Goal: Information Seeking & Learning: Learn about a topic

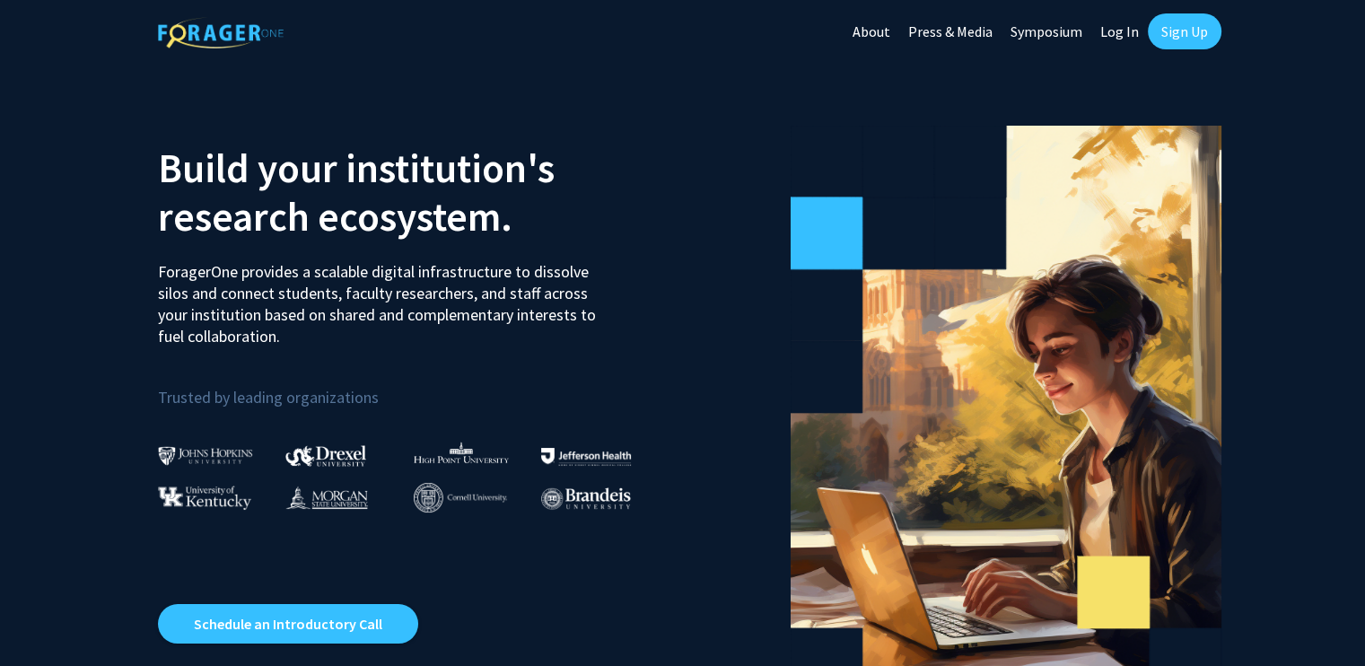
click at [674, 45] on link "Log In" at bounding box center [1119, 31] width 57 height 63
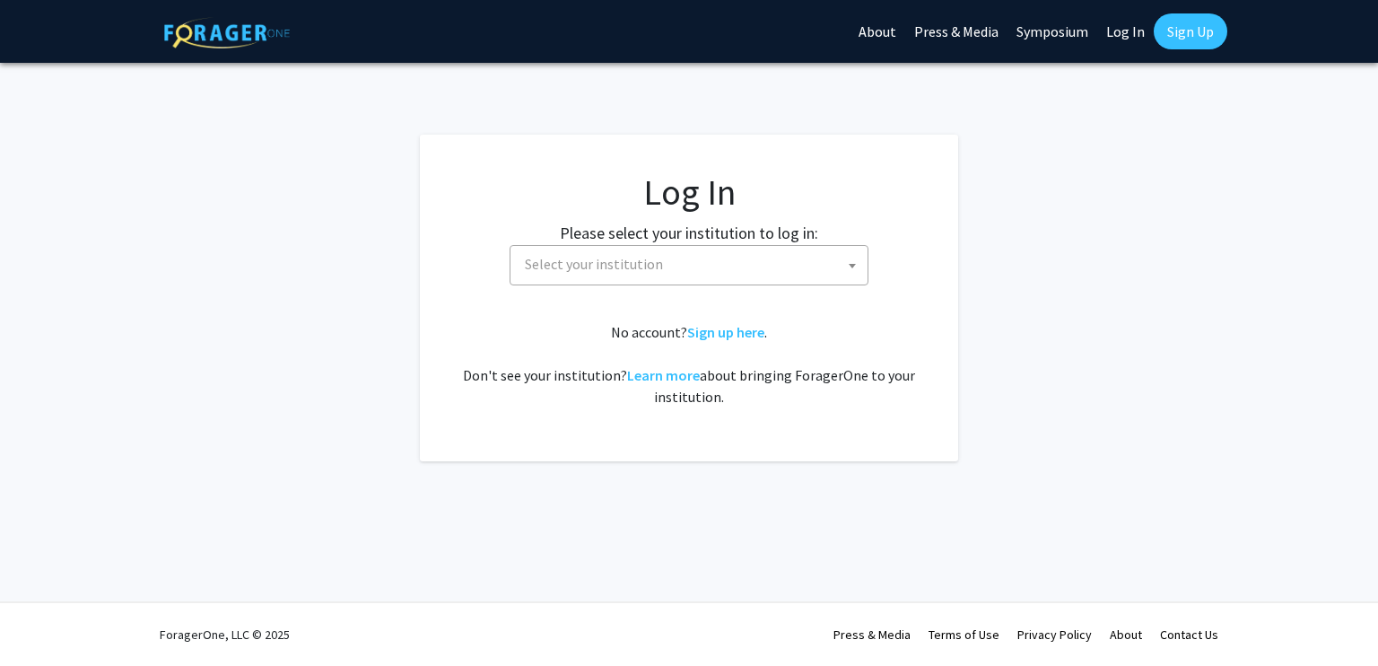
click at [674, 258] on span "Select your institution" at bounding box center [693, 264] width 350 height 37
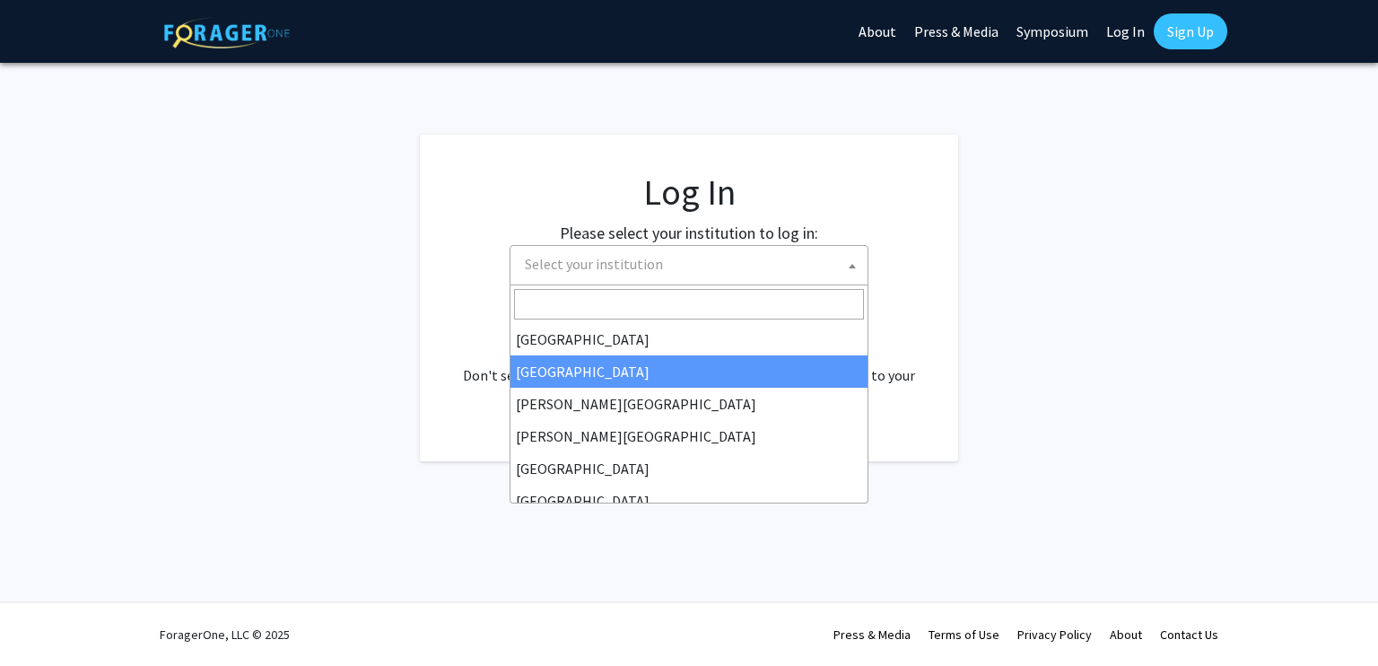
select select "10"
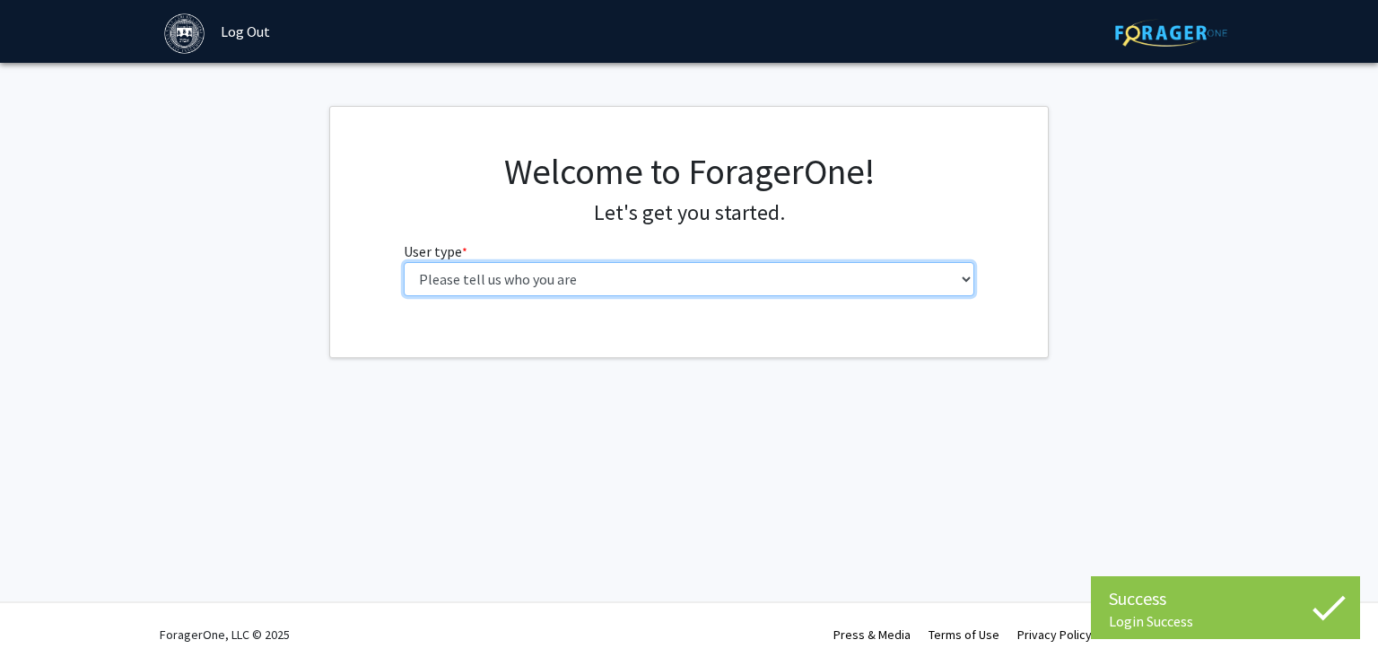
click at [549, 280] on select "Please tell us who you are Undergraduate Student Master's Student Doctoral Cand…" at bounding box center [690, 279] width 572 height 34
select select "1: undergrad"
click at [404, 262] on select "Please tell us who you are Undergraduate Student Master's Student Doctoral Cand…" at bounding box center [690, 279] width 572 height 34
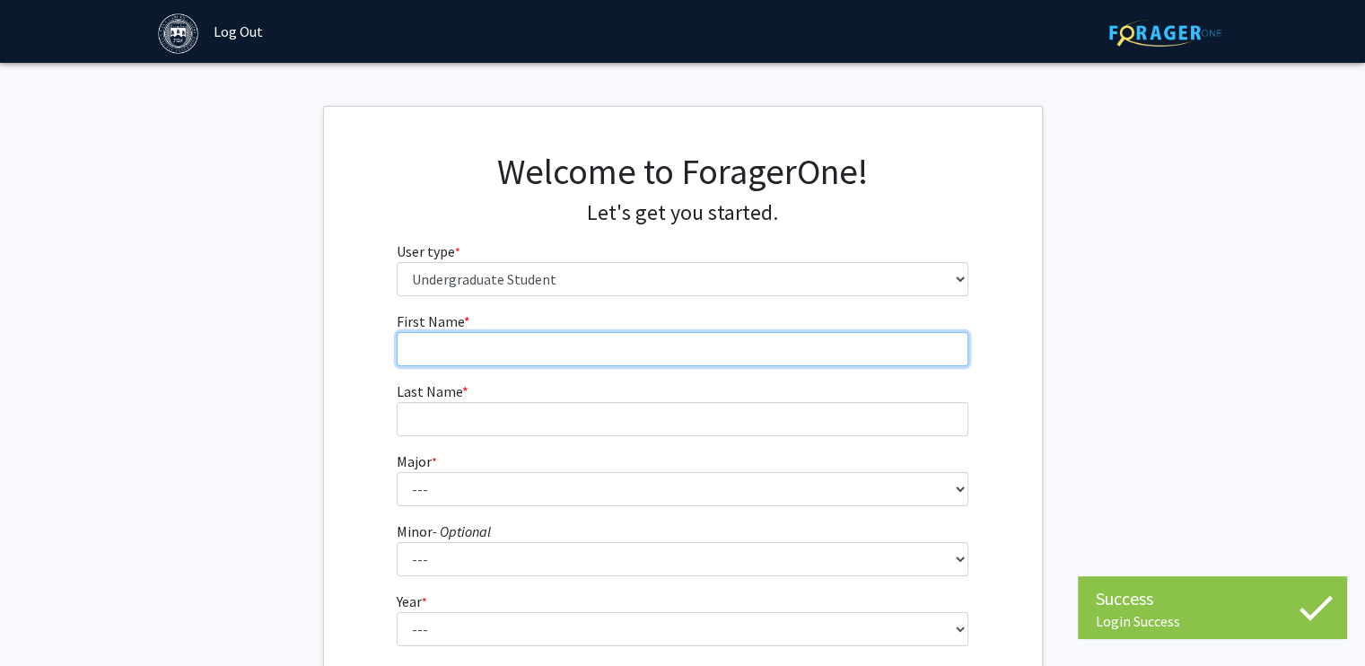
click at [542, 353] on input "First Name * required" at bounding box center [683, 349] width 572 height 34
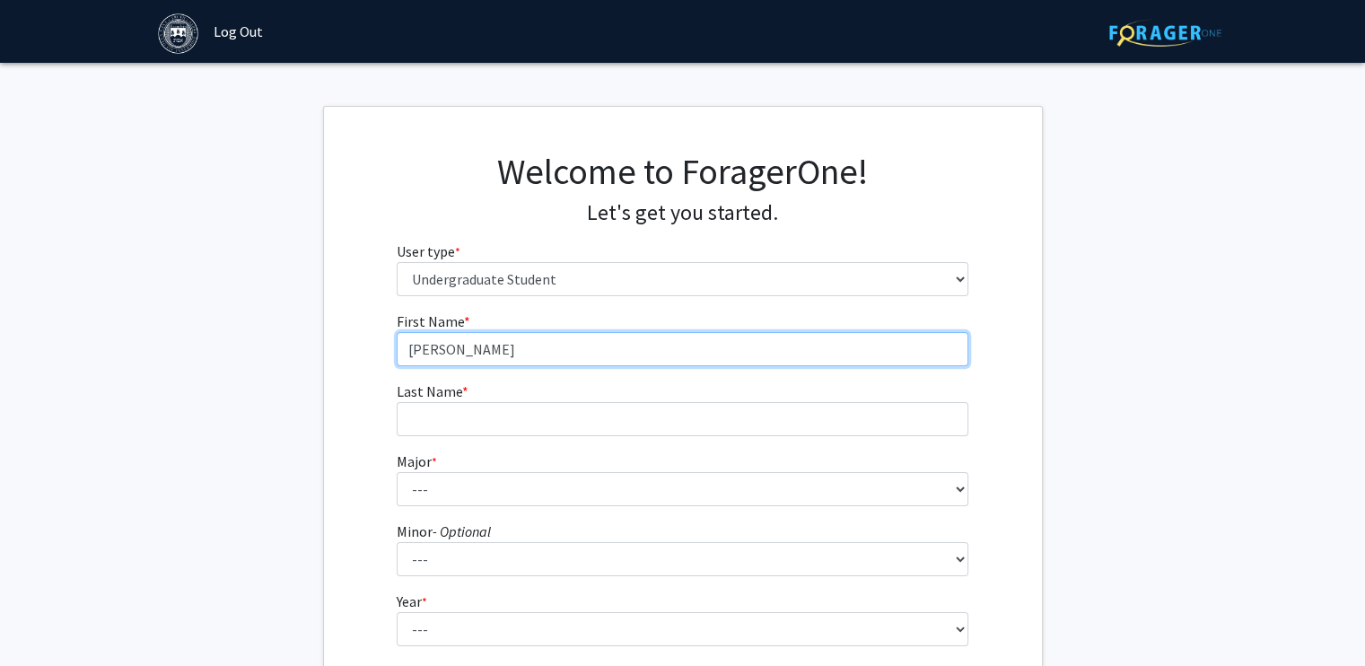
type input "[PERSON_NAME]"
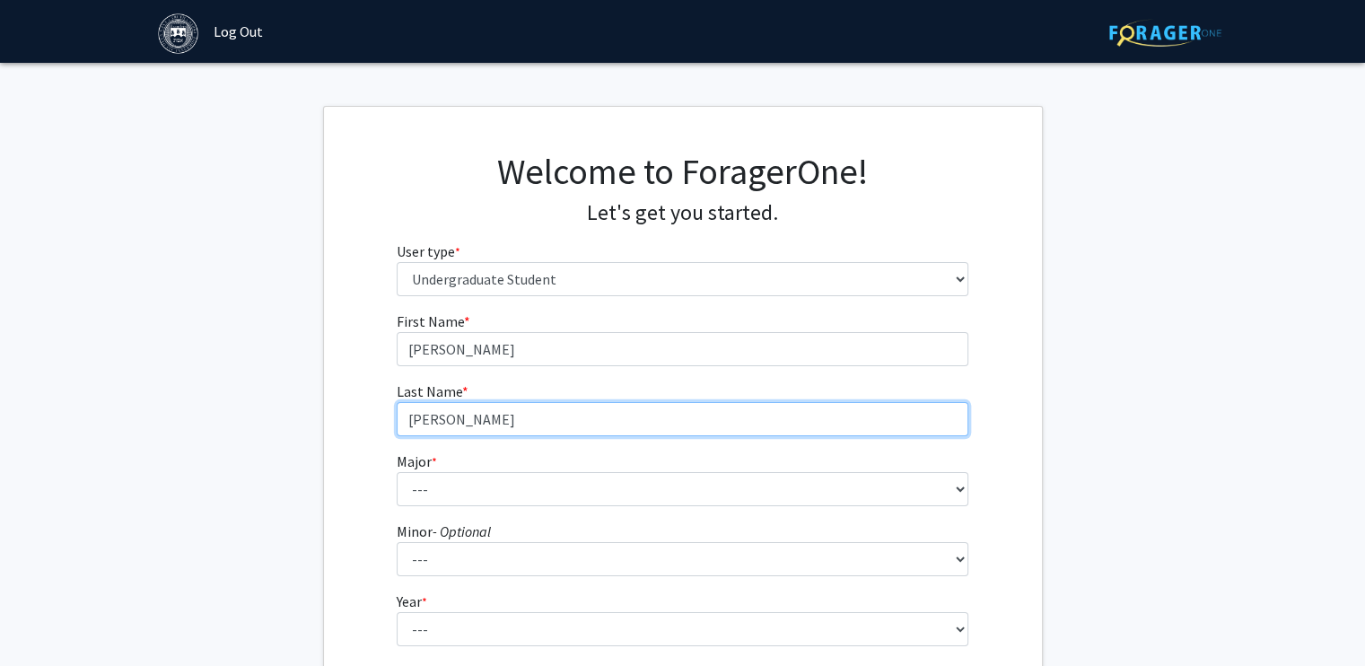
type input "[PERSON_NAME]"
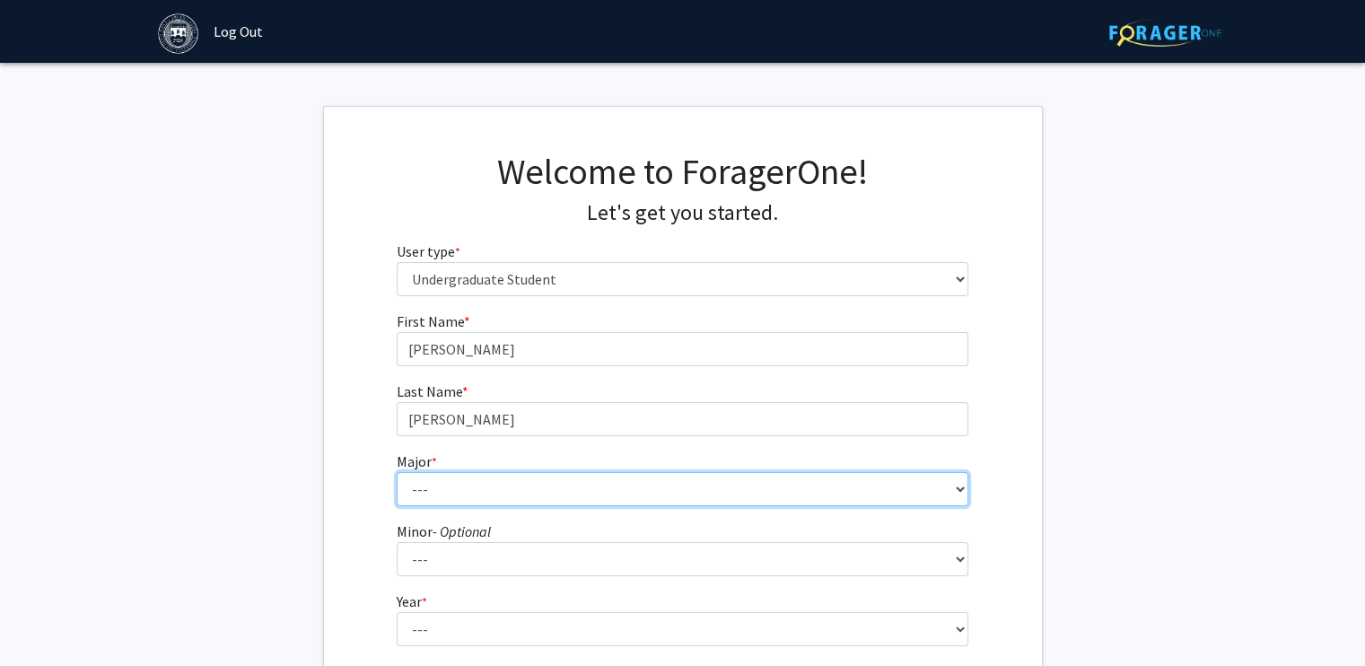
select select "8: 574"
click at [397, 472] on select "--- African and African American Studies American Studies Anthropology Applied …" at bounding box center [683, 489] width 572 height 34
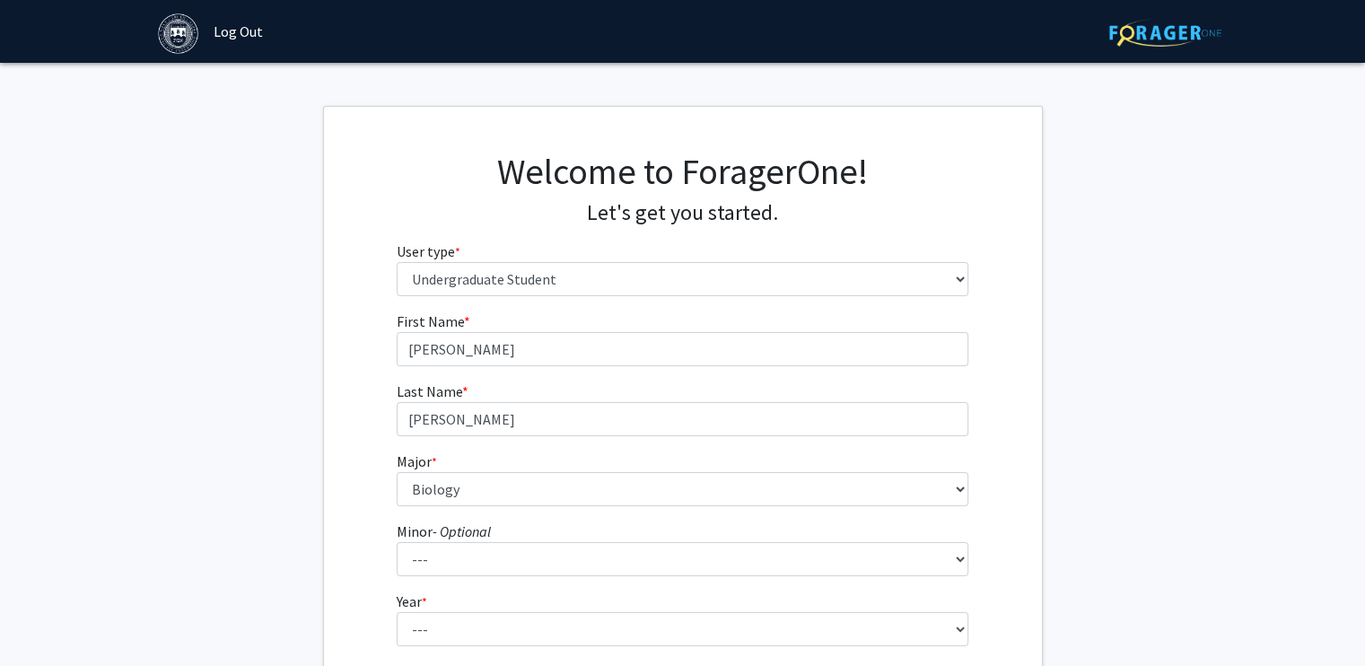
click at [295, 580] on fg-get-started "Welcome to ForagerOne! Let's get you started. User type * required Please tell …" at bounding box center [682, 460] width 1365 height 708
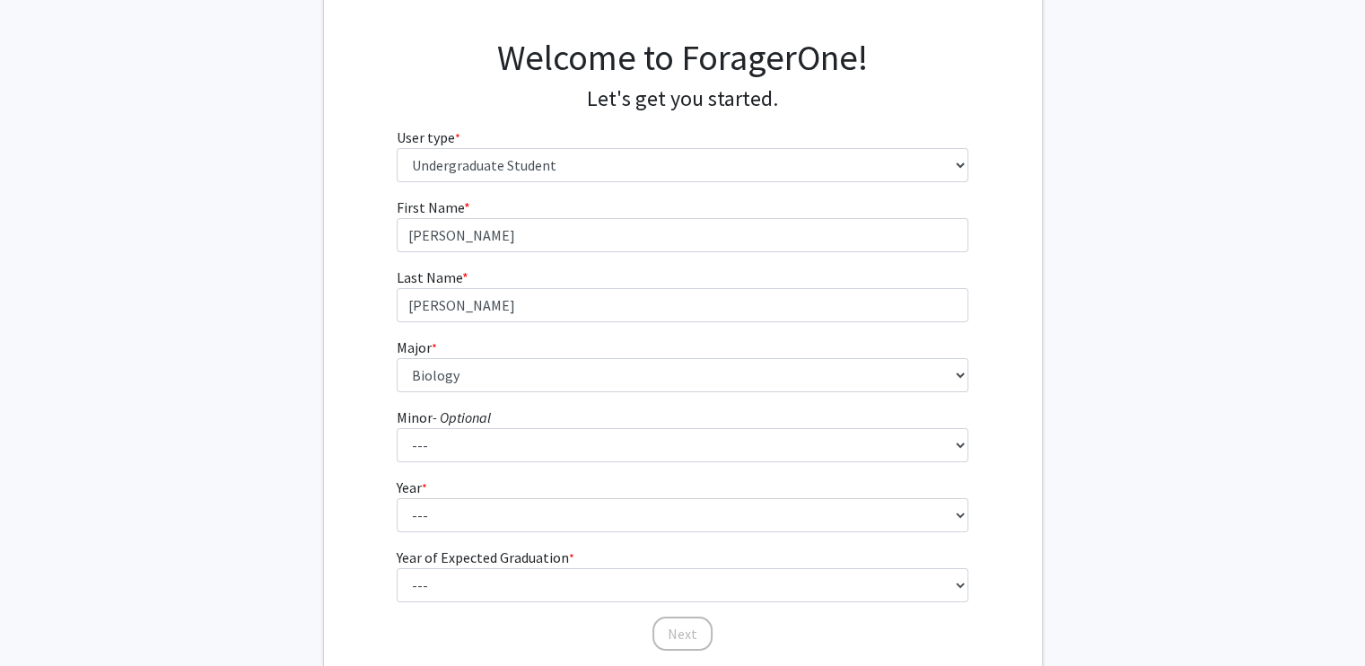
scroll to position [115, 0]
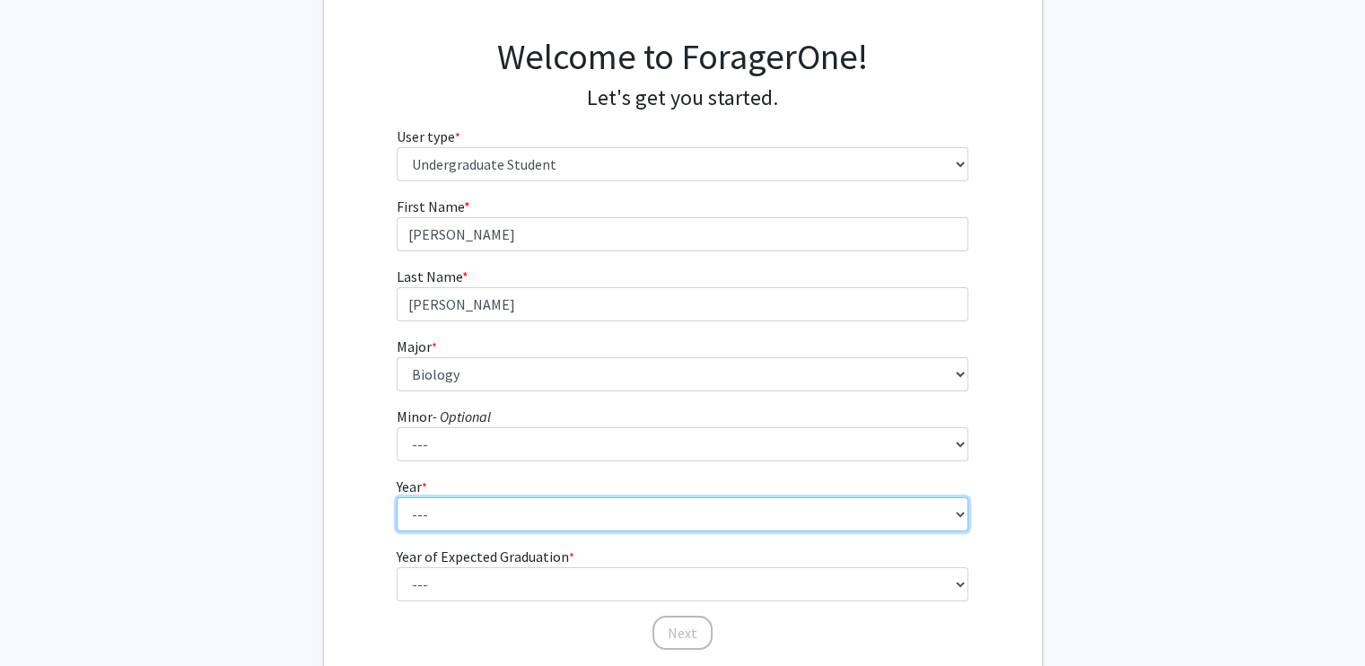
click at [454, 528] on select "--- First-year Sophomore Junior Senior Postbaccalaureate Certificate" at bounding box center [683, 514] width 572 height 34
select select "2: sophomore"
click at [397, 497] on select "--- First-year Sophomore Junior Senior Postbaccalaureate Certificate" at bounding box center [683, 514] width 572 height 34
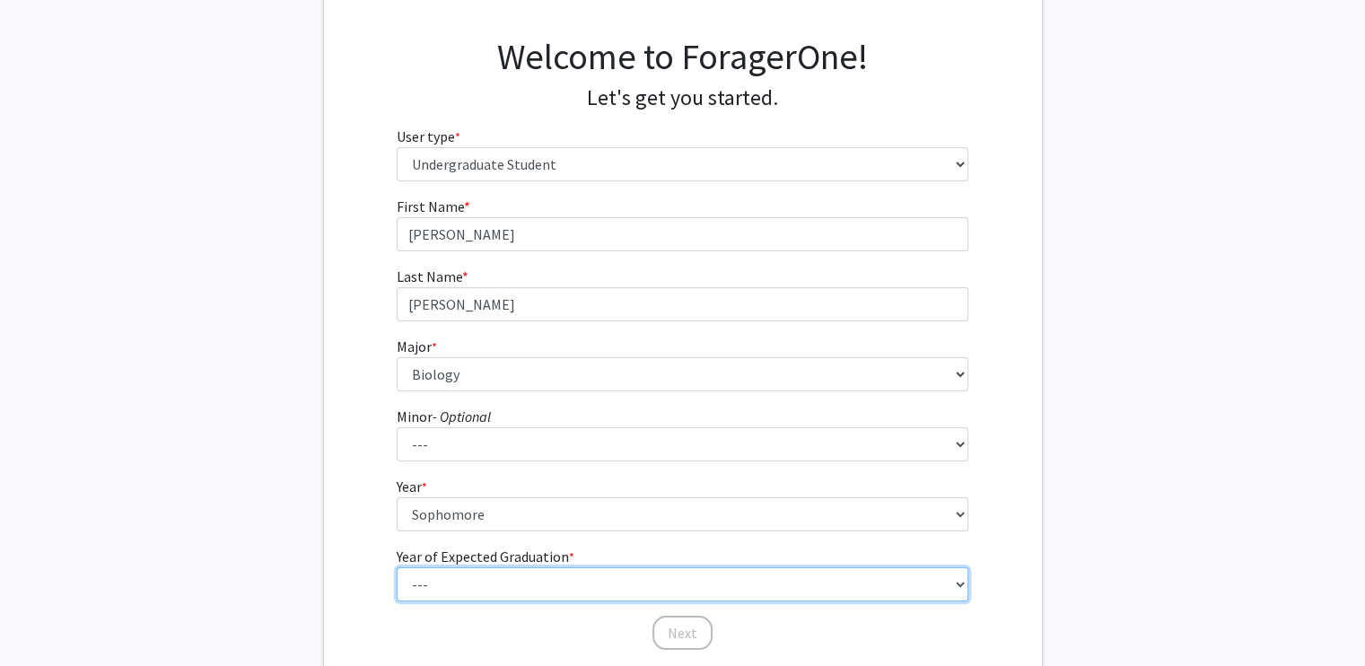
click at [466, 589] on select "--- 2025 2026 2027 2028 2029 2030 2031 2032 2033 2034" at bounding box center [683, 584] width 572 height 34
select select "4: 2028"
click at [397, 567] on select "--- 2025 2026 2027 2028 2029 2030 2031 2032 2033 2034" at bounding box center [683, 584] width 572 height 34
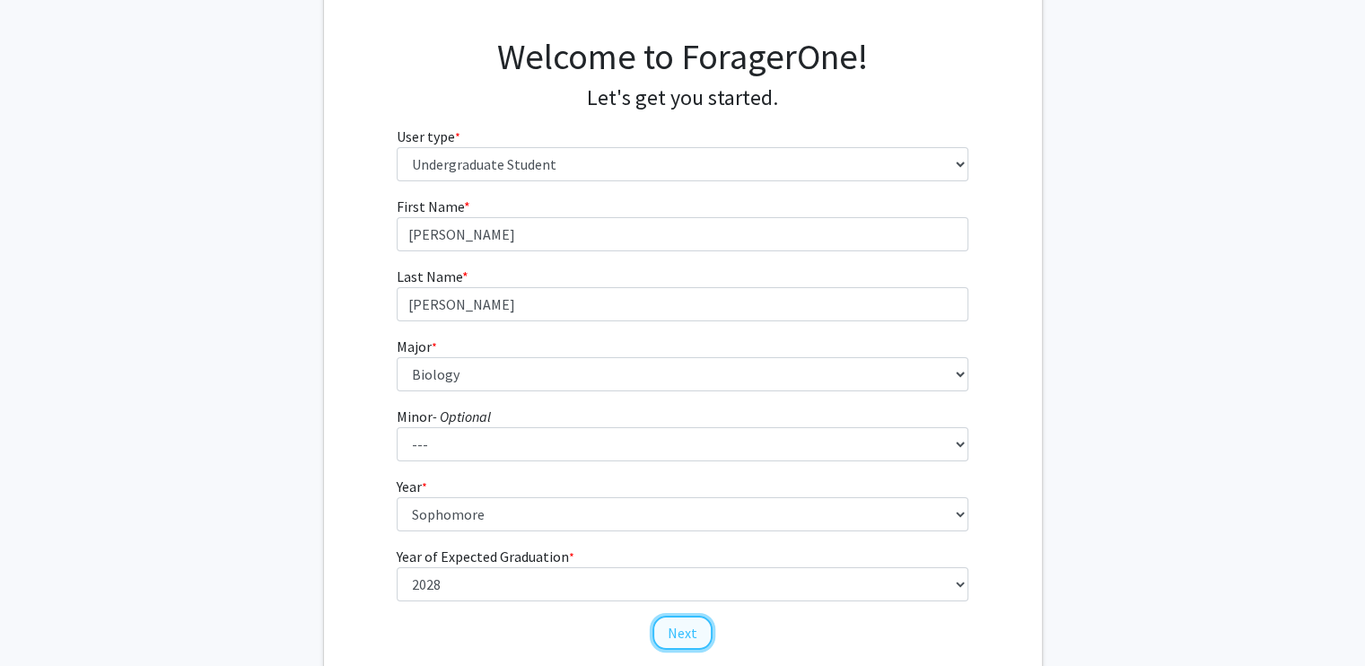
click at [678, 641] on button "Next" at bounding box center [682, 632] width 60 height 34
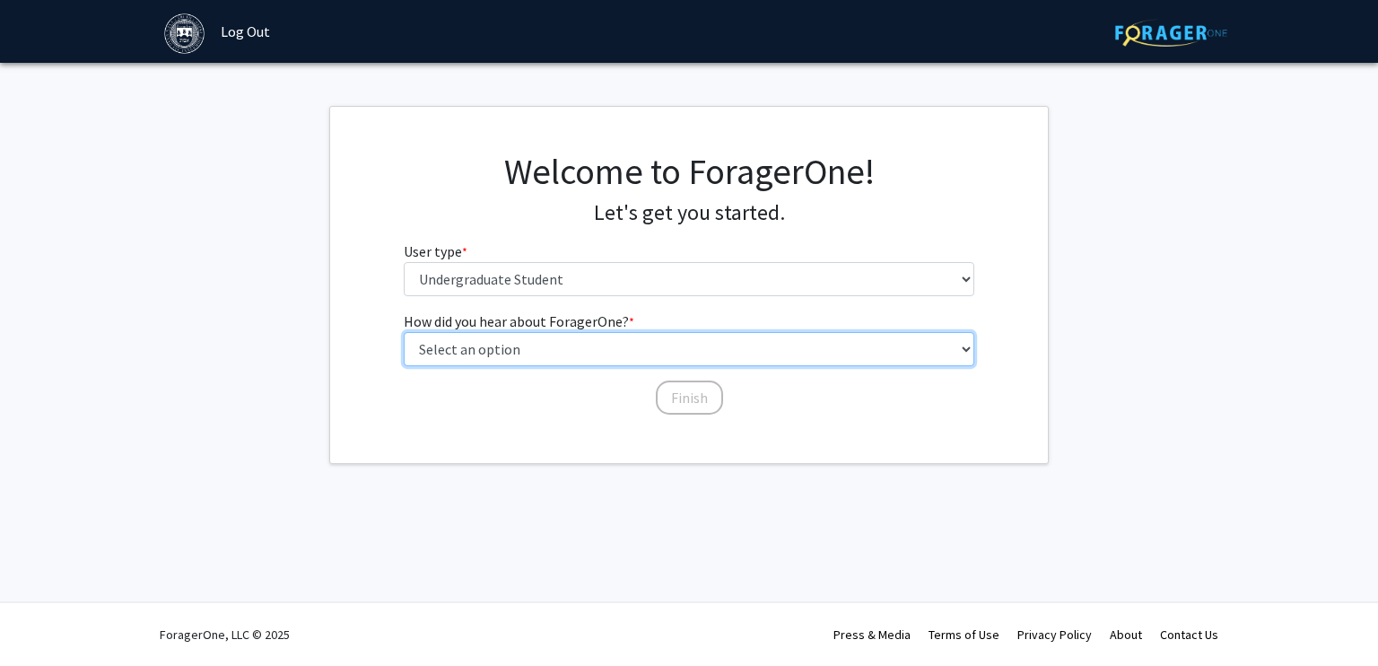
click at [545, 346] on select "Select an option Peer/student recommendation Faculty/staff recommendation Unive…" at bounding box center [690, 349] width 572 height 34
select select "2: faculty_recommendation"
click at [404, 332] on select "Select an option Peer/student recommendation Faculty/staff recommendation Unive…" at bounding box center [690, 349] width 572 height 34
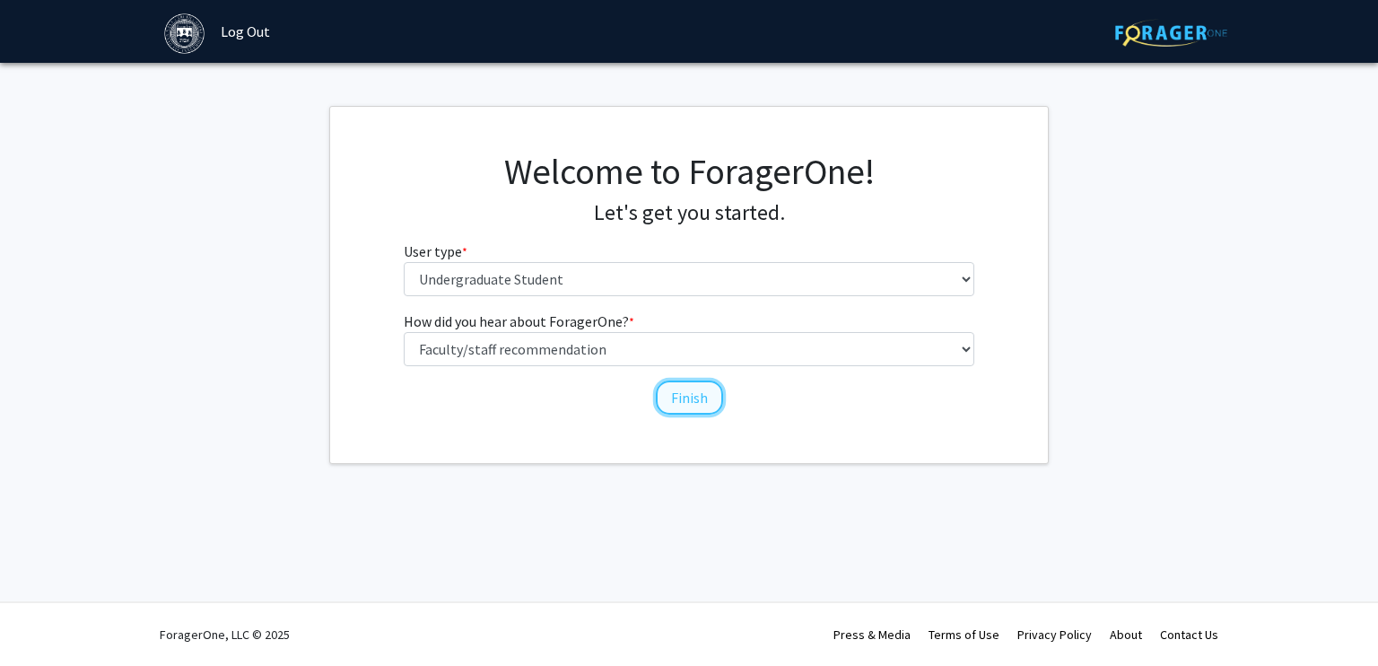
click at [683, 390] on button "Finish" at bounding box center [689, 397] width 67 height 34
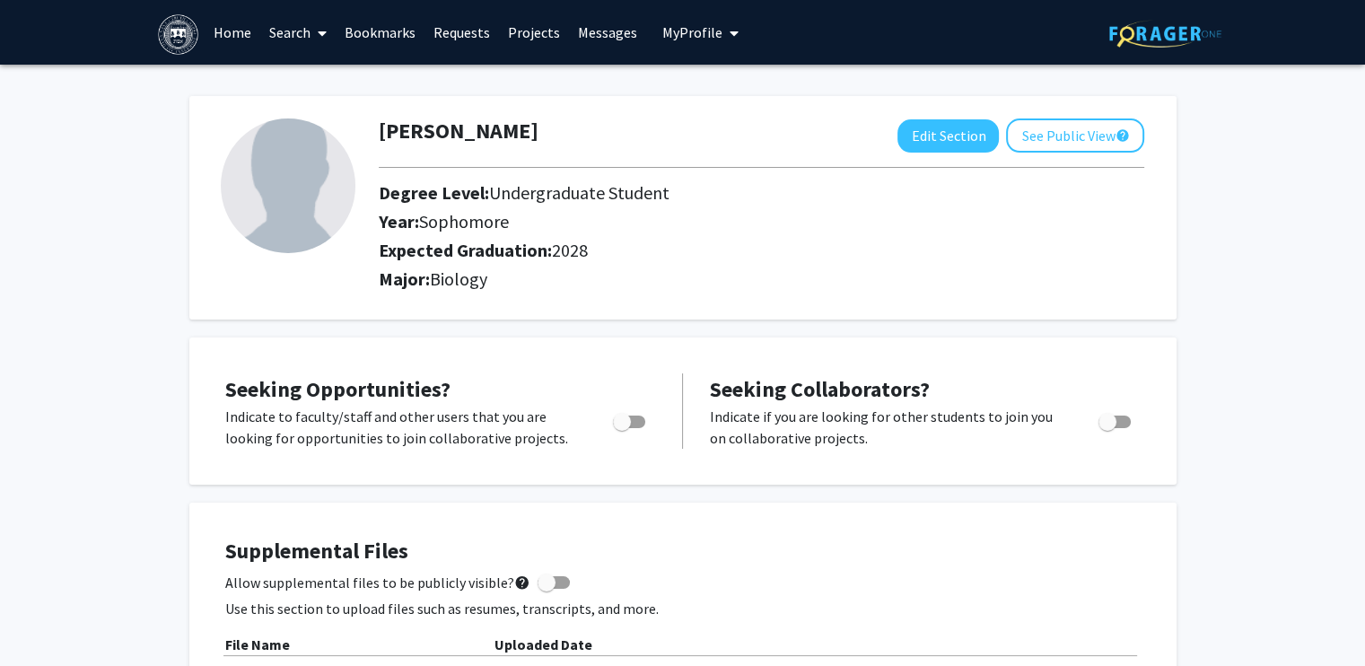
click at [627, 419] on span "Toggle" at bounding box center [622, 422] width 18 height 18
click at [622, 428] on input "Are you actively seeking opportunities?" at bounding box center [621, 428] width 1 height 1
checkbox input "true"
click at [538, 31] on link "Projects" at bounding box center [534, 32] width 70 height 63
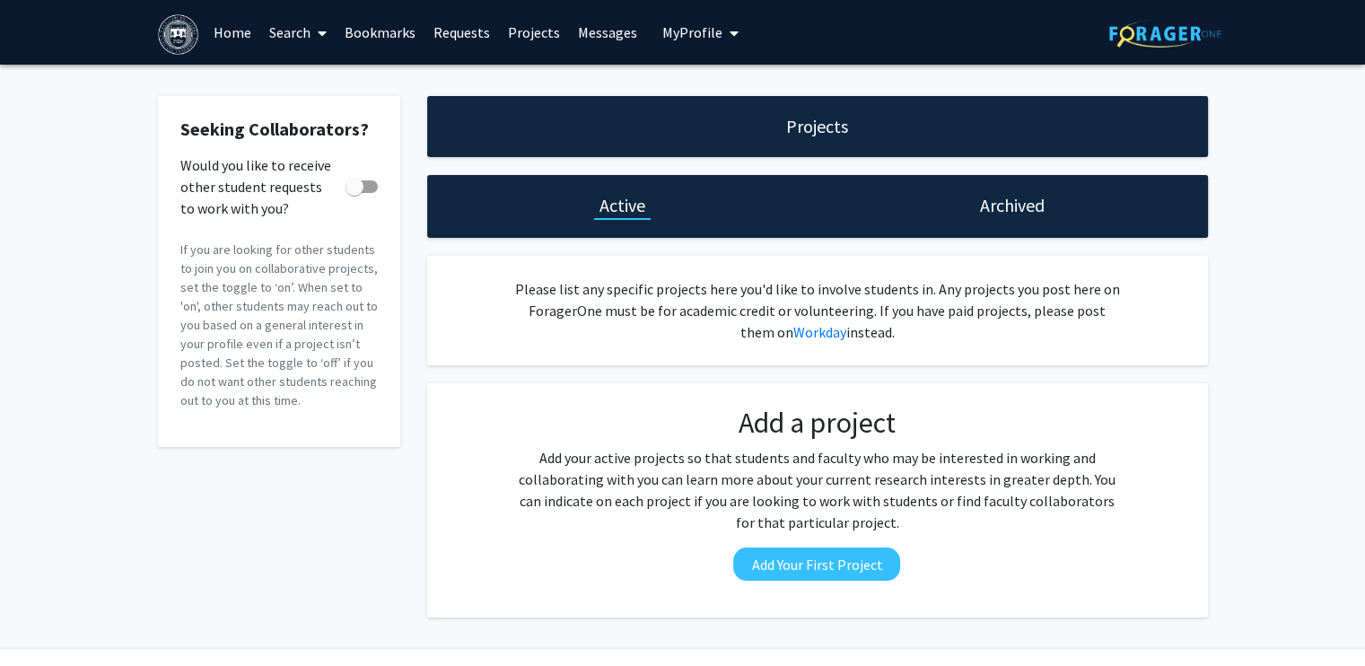
click at [316, 34] on span at bounding box center [318, 33] width 16 height 63
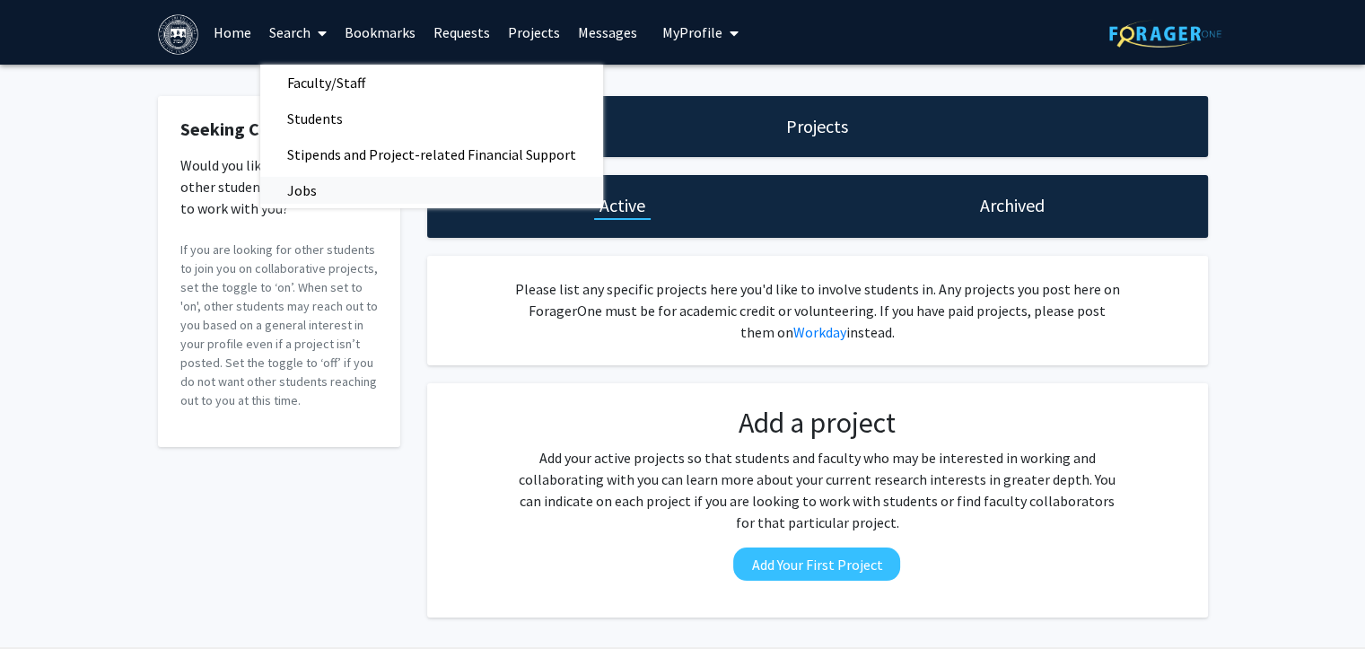
click at [319, 188] on span "Jobs" at bounding box center [301, 190] width 83 height 36
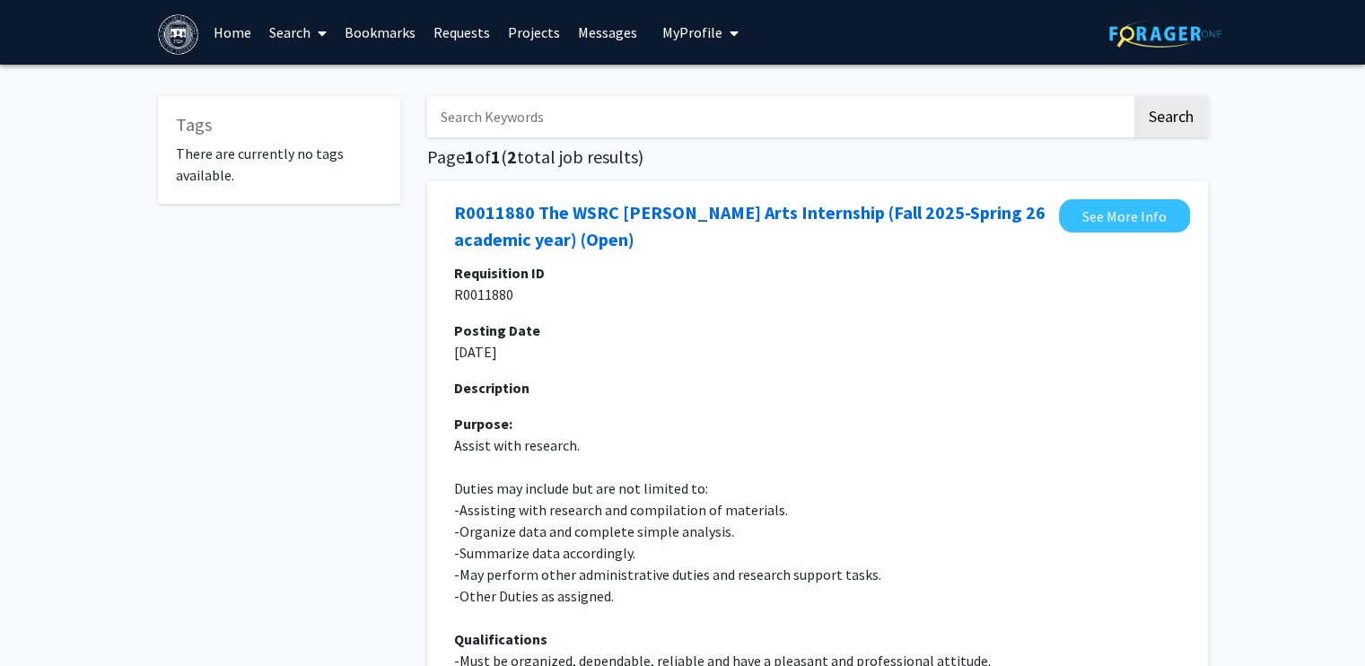
click at [247, 41] on link "Home" at bounding box center [233, 32] width 56 height 63
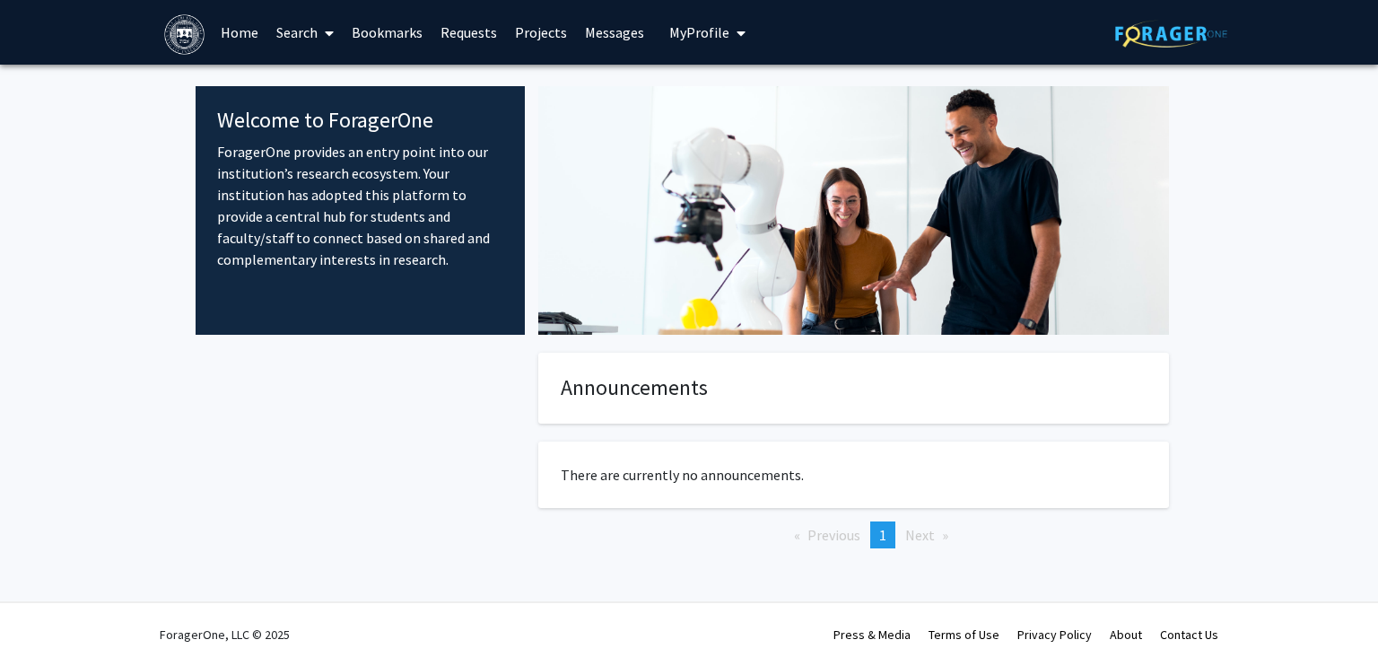
click at [296, 23] on link "Search" at bounding box center [304, 32] width 75 height 63
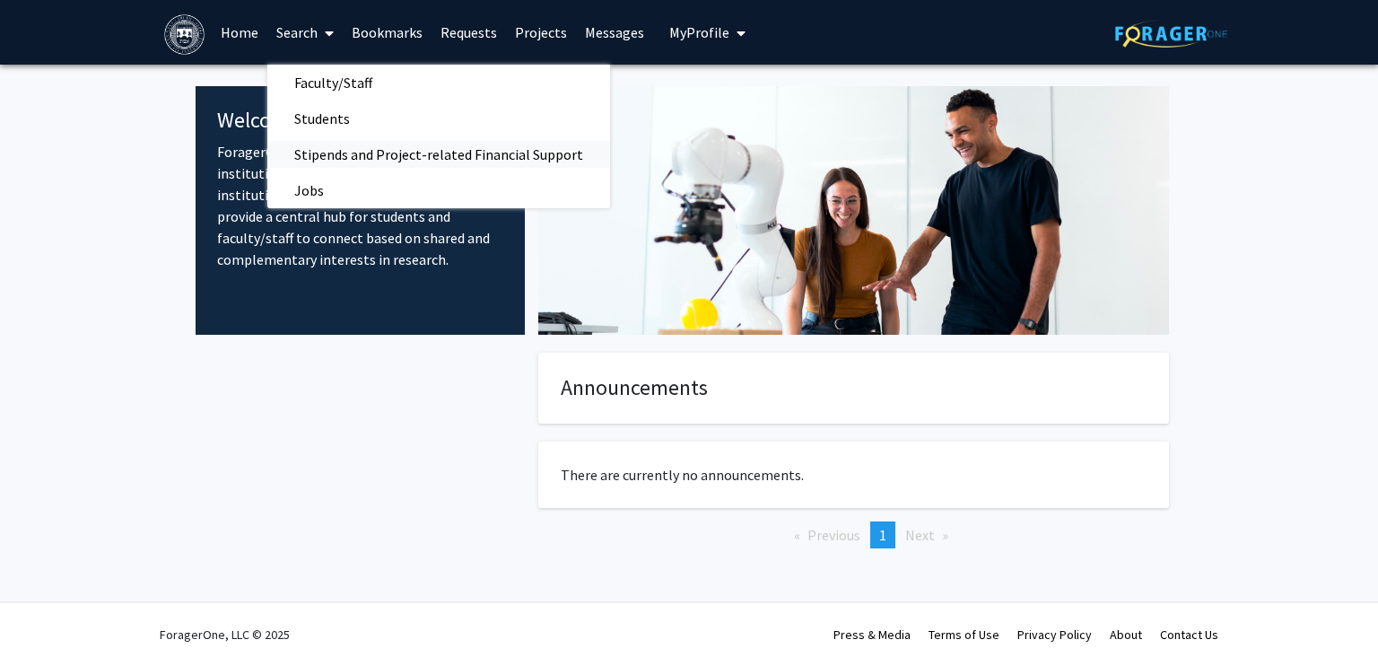
click at [357, 153] on span "Stipends and Project-related Financial Support" at bounding box center [438, 154] width 343 height 36
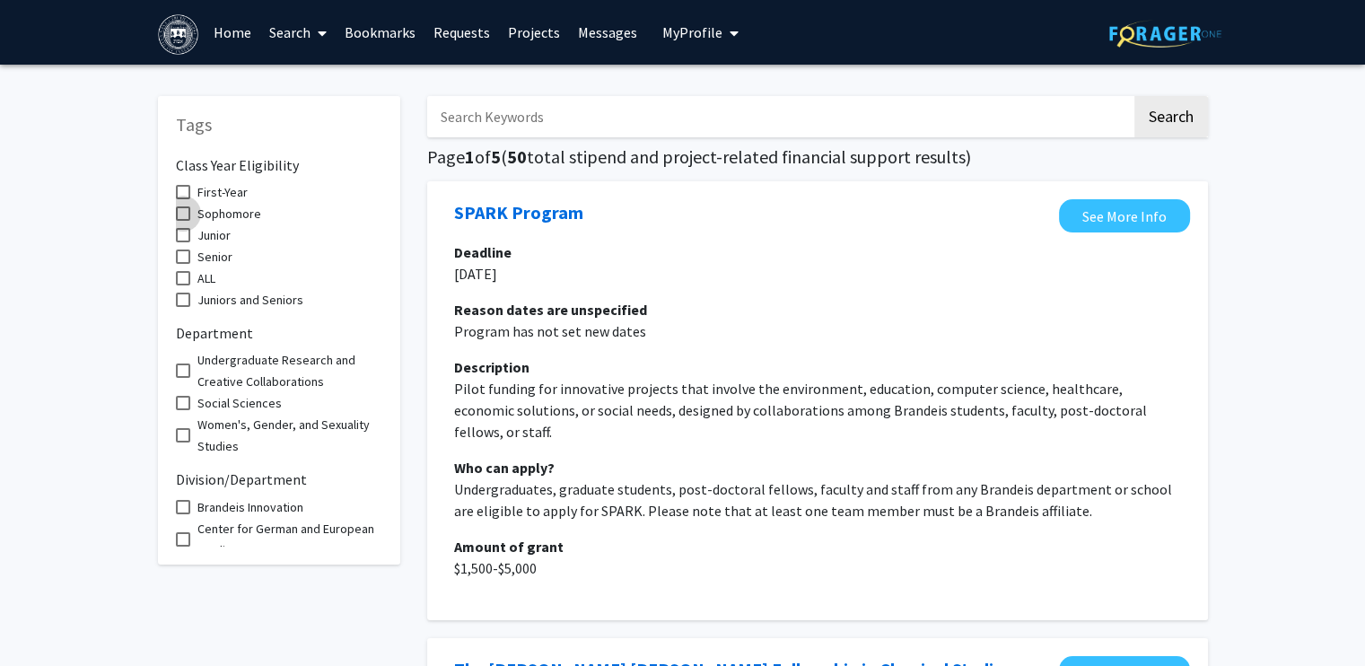
click at [185, 214] on span at bounding box center [183, 213] width 14 height 14
click at [183, 221] on input "Sophomore" at bounding box center [182, 221] width 1 height 1
checkbox input "true"
click at [281, 39] on link "Search" at bounding box center [297, 32] width 75 height 63
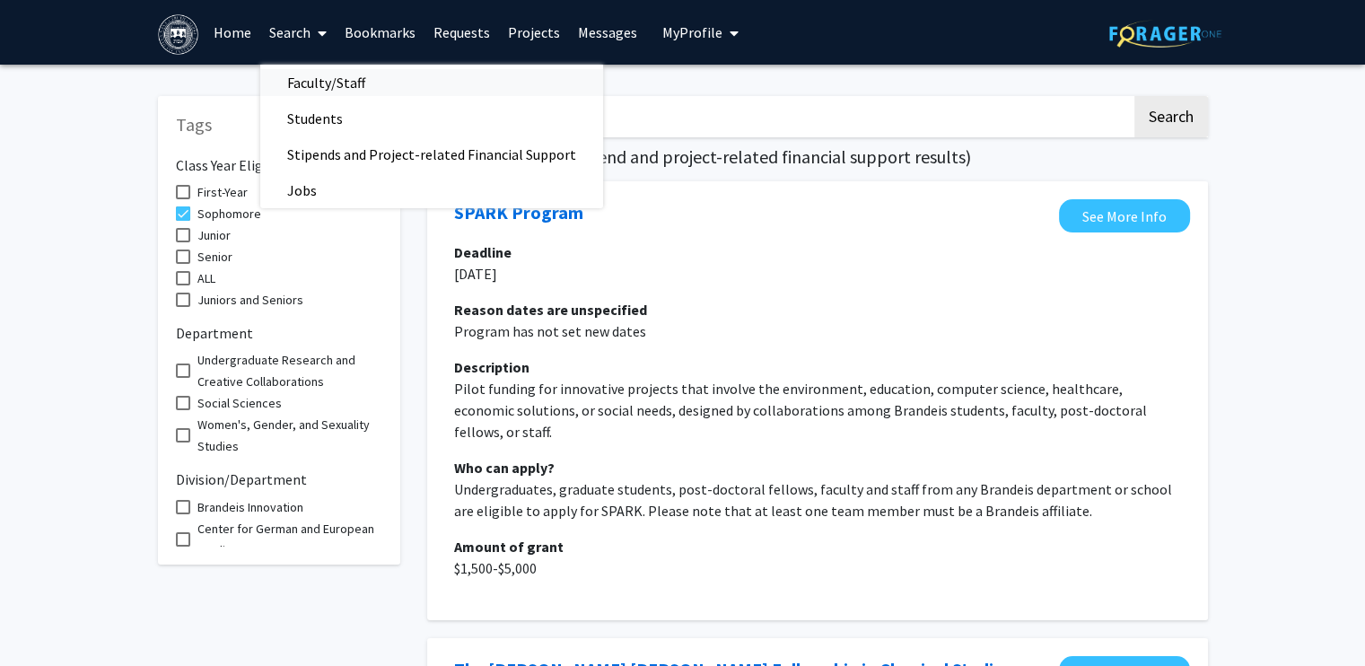
click at [327, 86] on span "Faculty/Staff" at bounding box center [326, 83] width 132 height 36
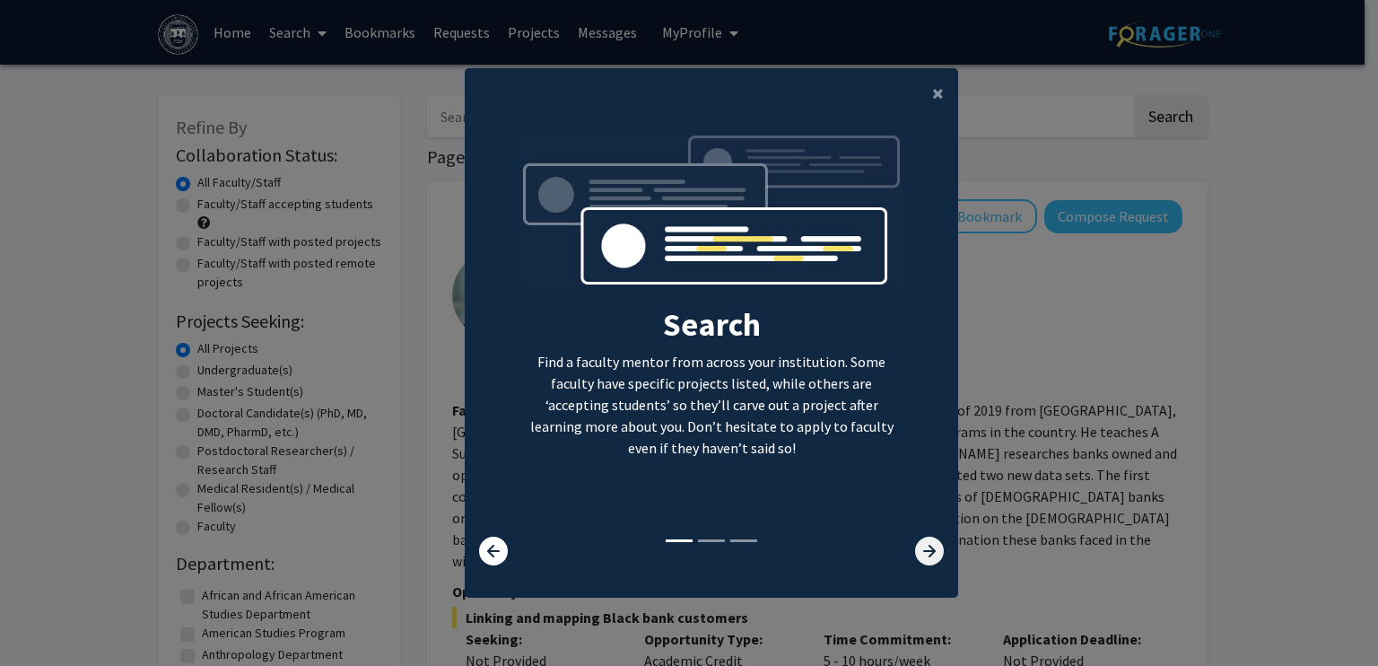
click at [918, 559] on icon at bounding box center [929, 551] width 29 height 29
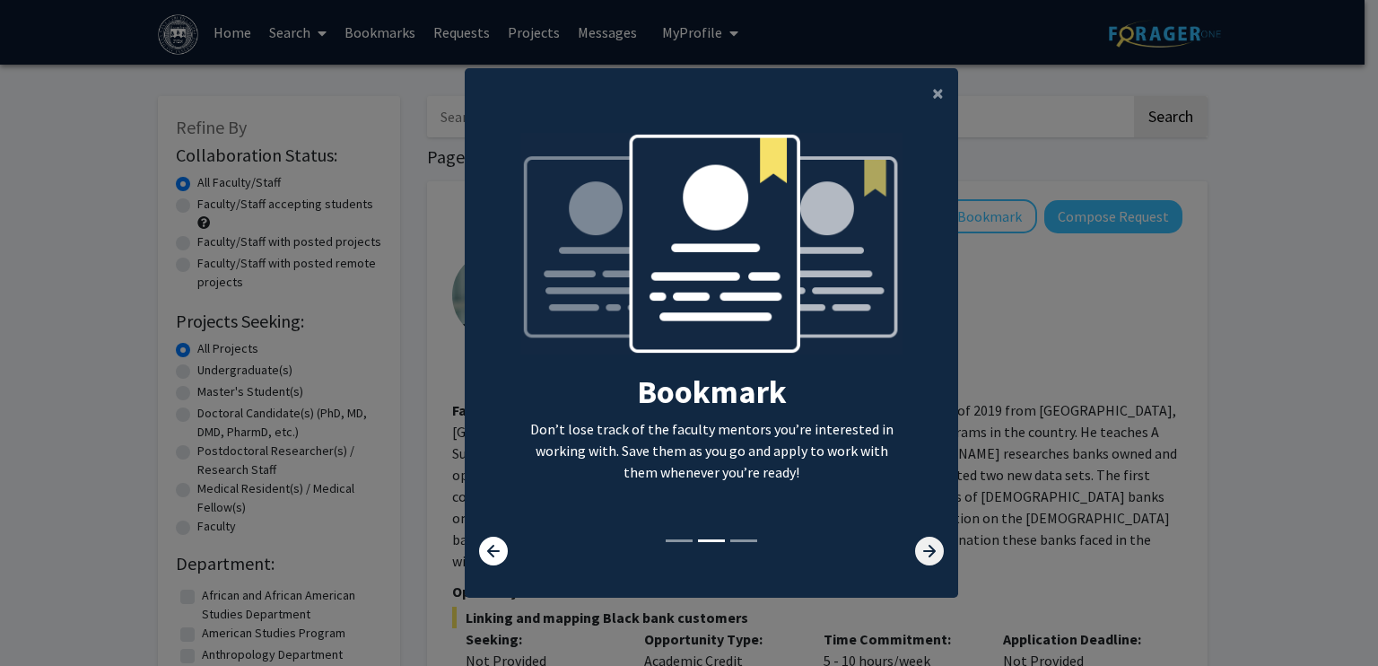
click at [918, 559] on icon at bounding box center [929, 551] width 29 height 29
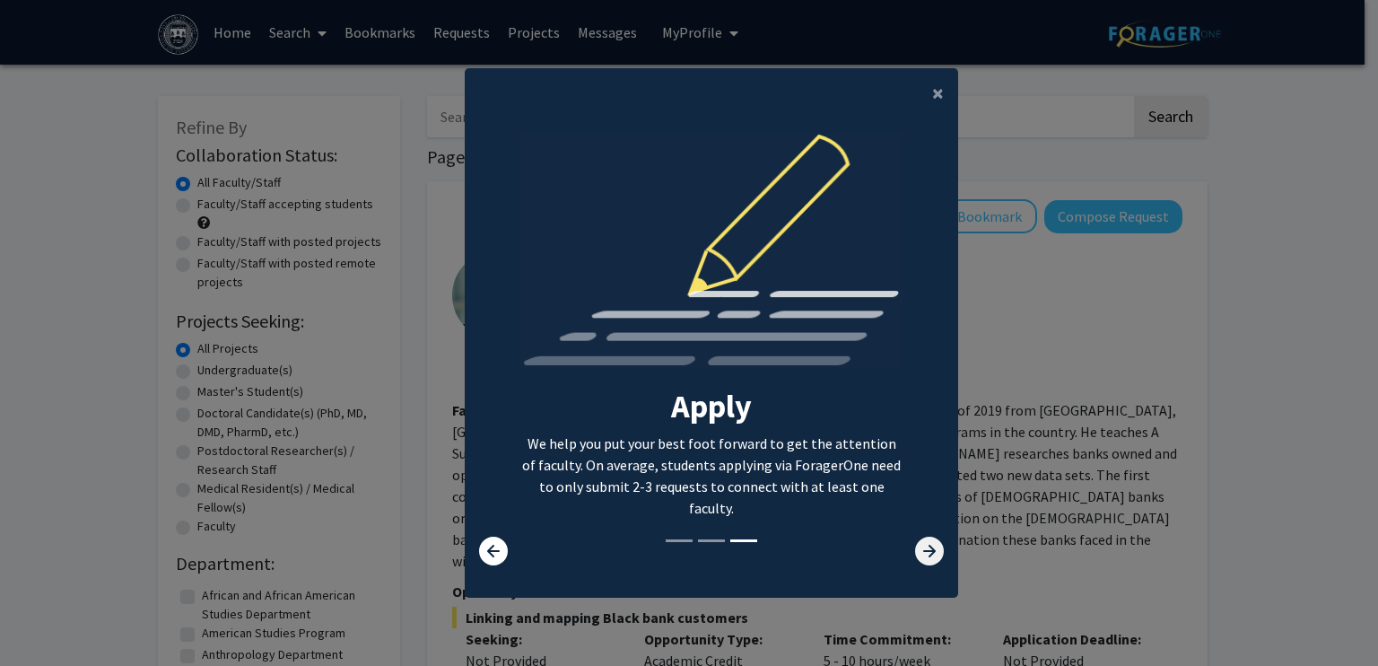
click at [918, 559] on icon at bounding box center [929, 551] width 29 height 29
click at [922, 561] on icon at bounding box center [929, 551] width 29 height 29
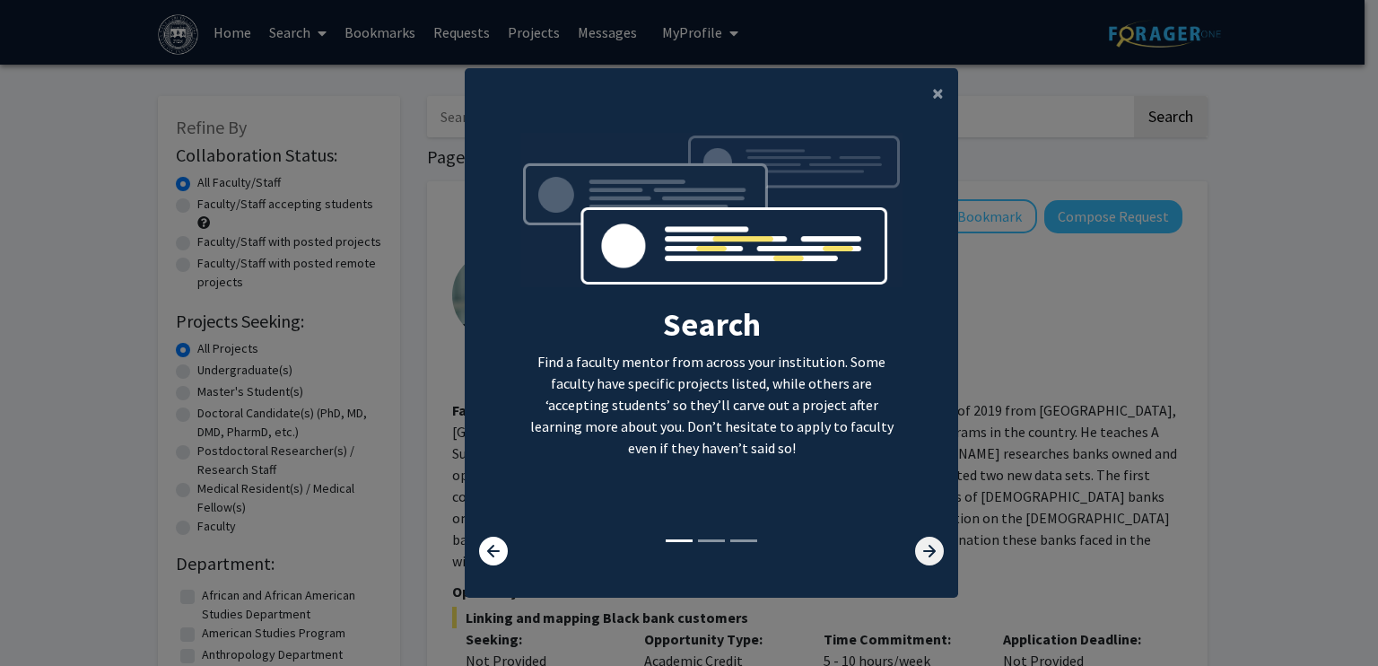
click at [915, 545] on icon at bounding box center [929, 551] width 29 height 29
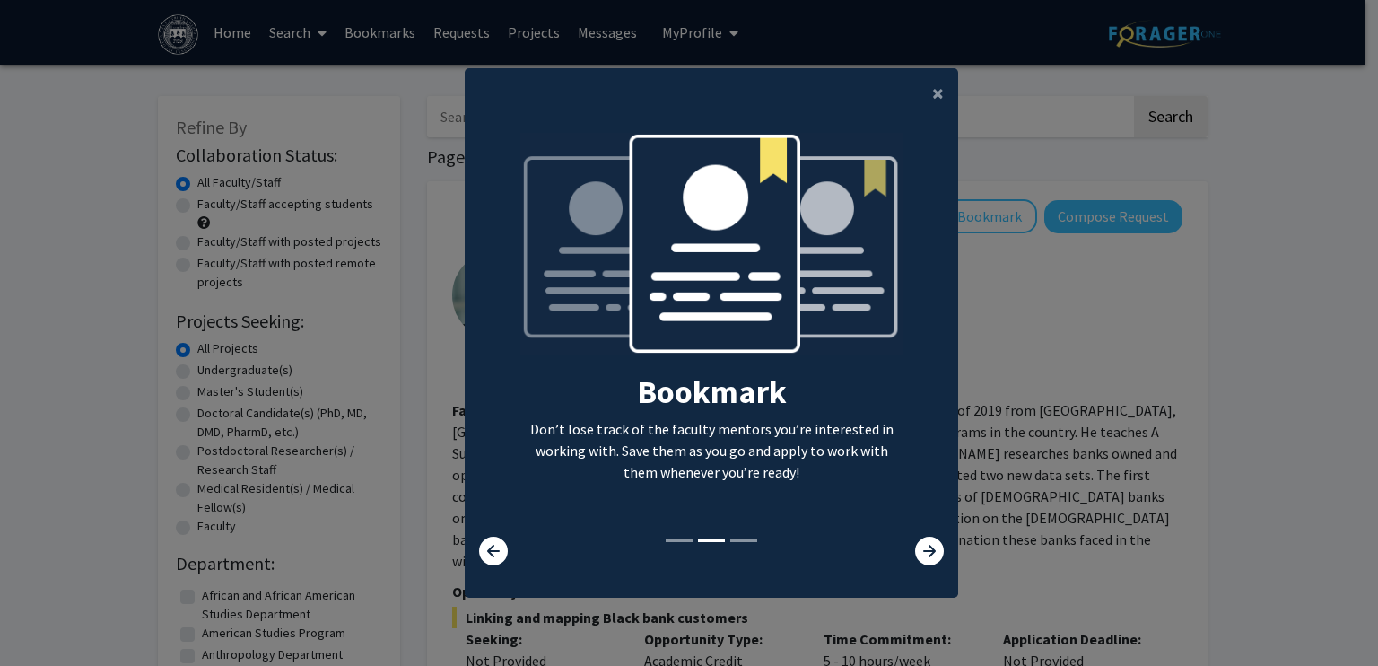
click at [998, 426] on modal-container "× Search Find a faculty mentor from across your institution. Some faculty have …" at bounding box center [689, 333] width 1378 height 666
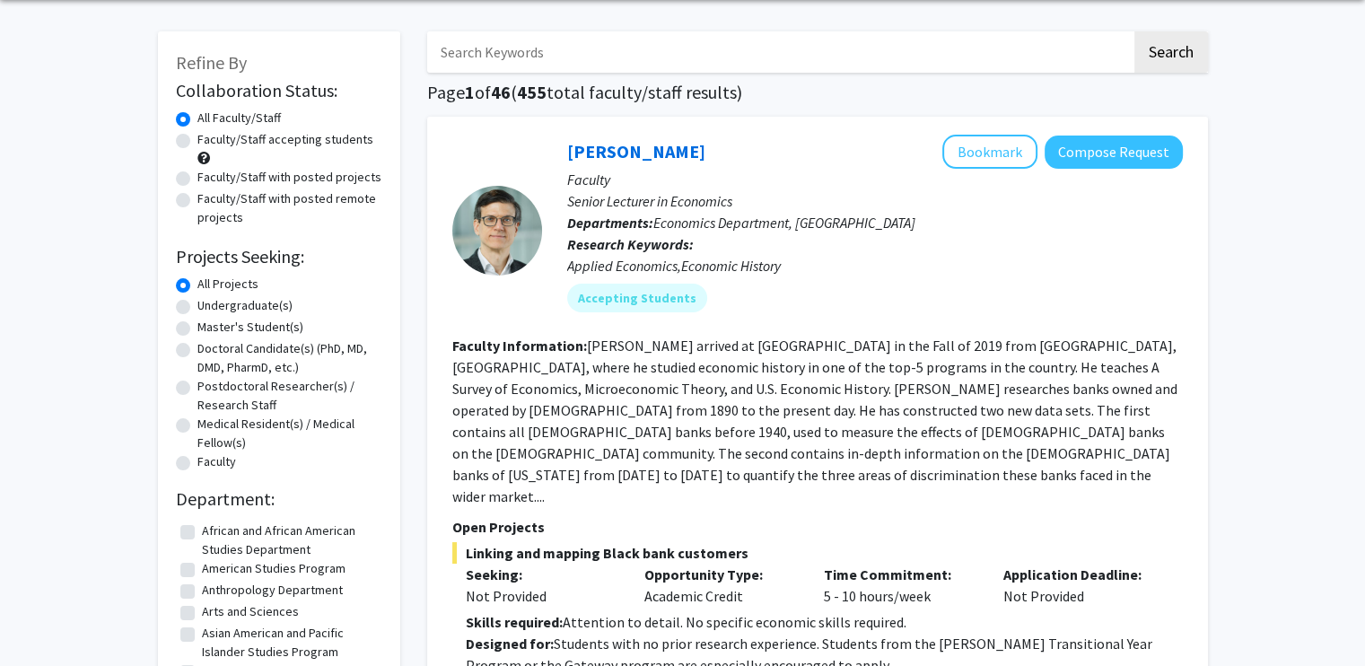
scroll to position [66, 0]
click at [298, 188] on label "Faculty/Staff with posted remote projects" at bounding box center [289, 207] width 185 height 38
click at [209, 188] on input "Faculty/Staff with posted remote projects" at bounding box center [203, 194] width 12 height 12
radio input "true"
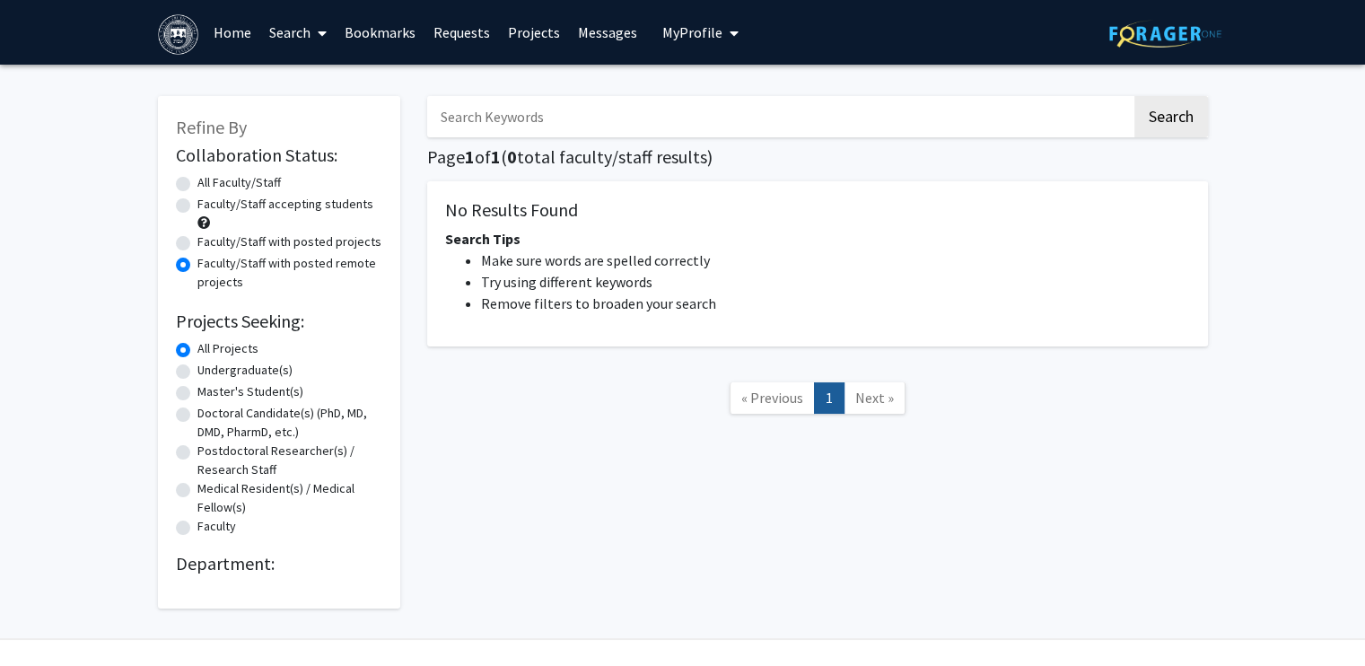
click at [197, 202] on label "Faculty/Staff accepting students" at bounding box center [285, 204] width 176 height 19
click at [197, 202] on input "Faculty/Staff accepting students" at bounding box center [203, 201] width 12 height 12
radio input "true"
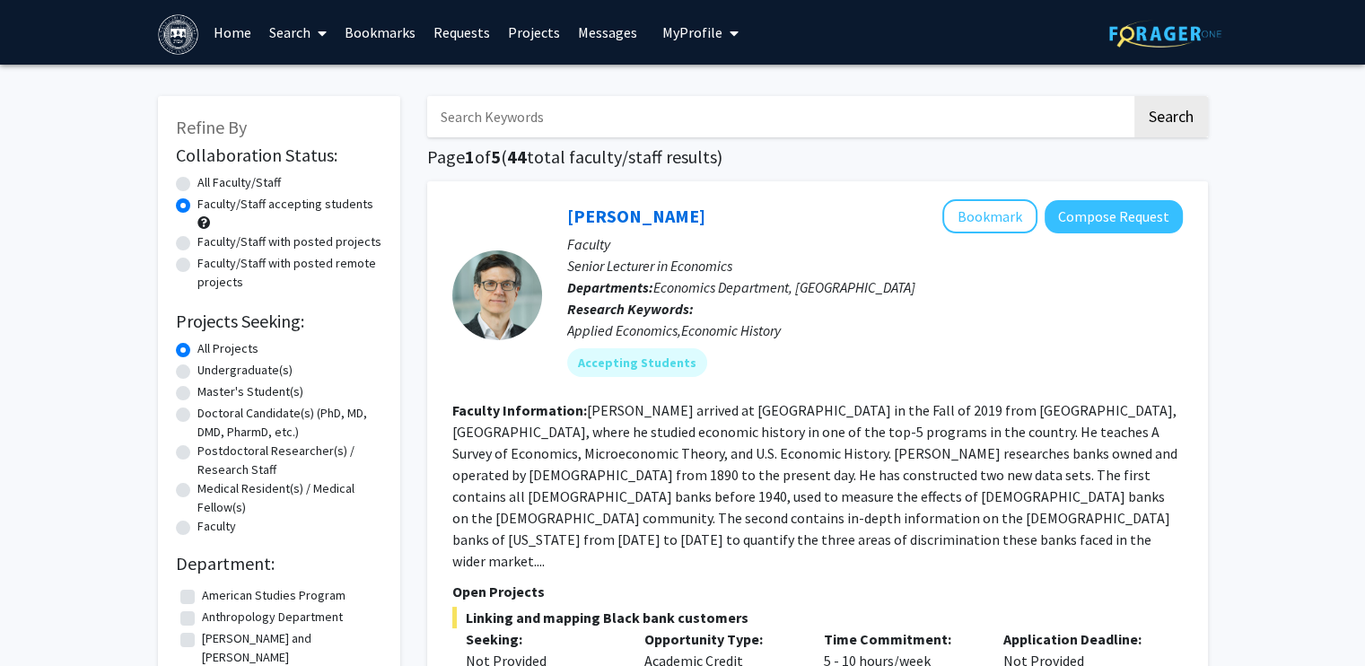
click at [197, 371] on label "Undergraduate(s)" at bounding box center [244, 370] width 95 height 19
click at [197, 371] on input "Undergraduate(s)" at bounding box center [203, 367] width 12 height 12
radio input "true"
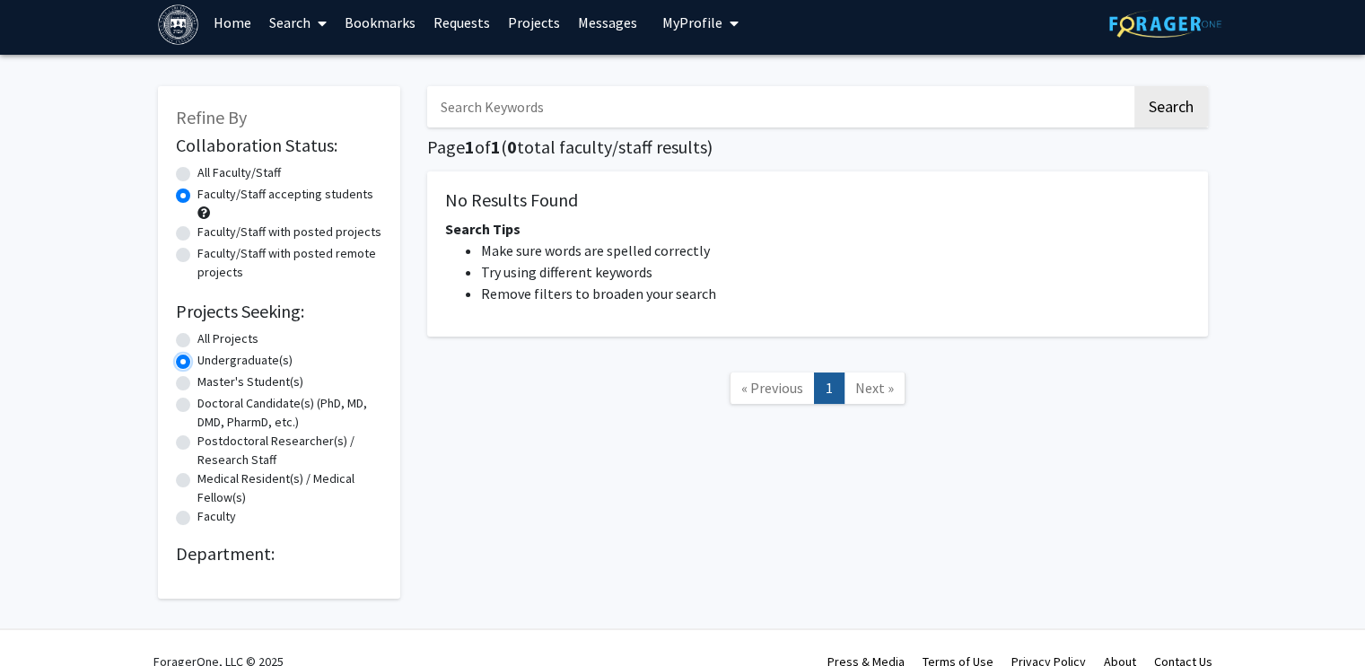
scroll to position [9, 0]
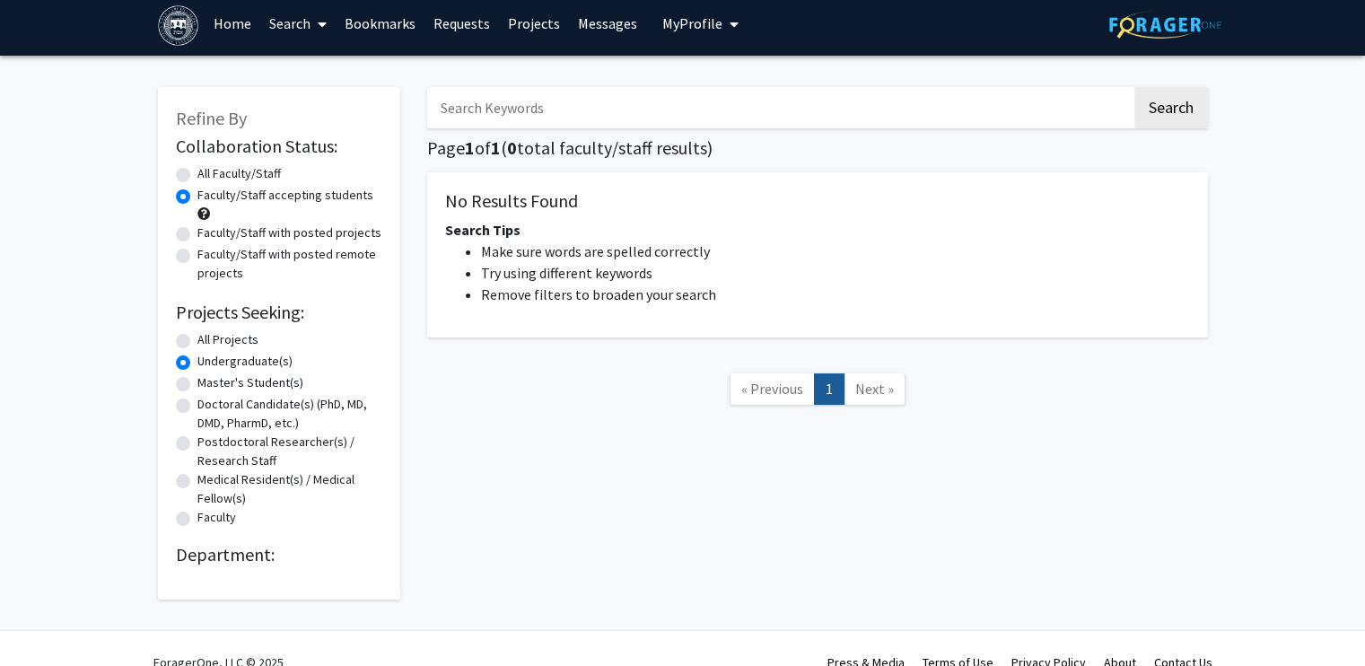
click at [190, 170] on div "All Faculty/Staff" at bounding box center [279, 175] width 206 height 22
click at [197, 175] on label "All Faculty/Staff" at bounding box center [238, 173] width 83 height 19
click at [197, 175] on input "All Faculty/Staff" at bounding box center [203, 170] width 12 height 12
radio input "true"
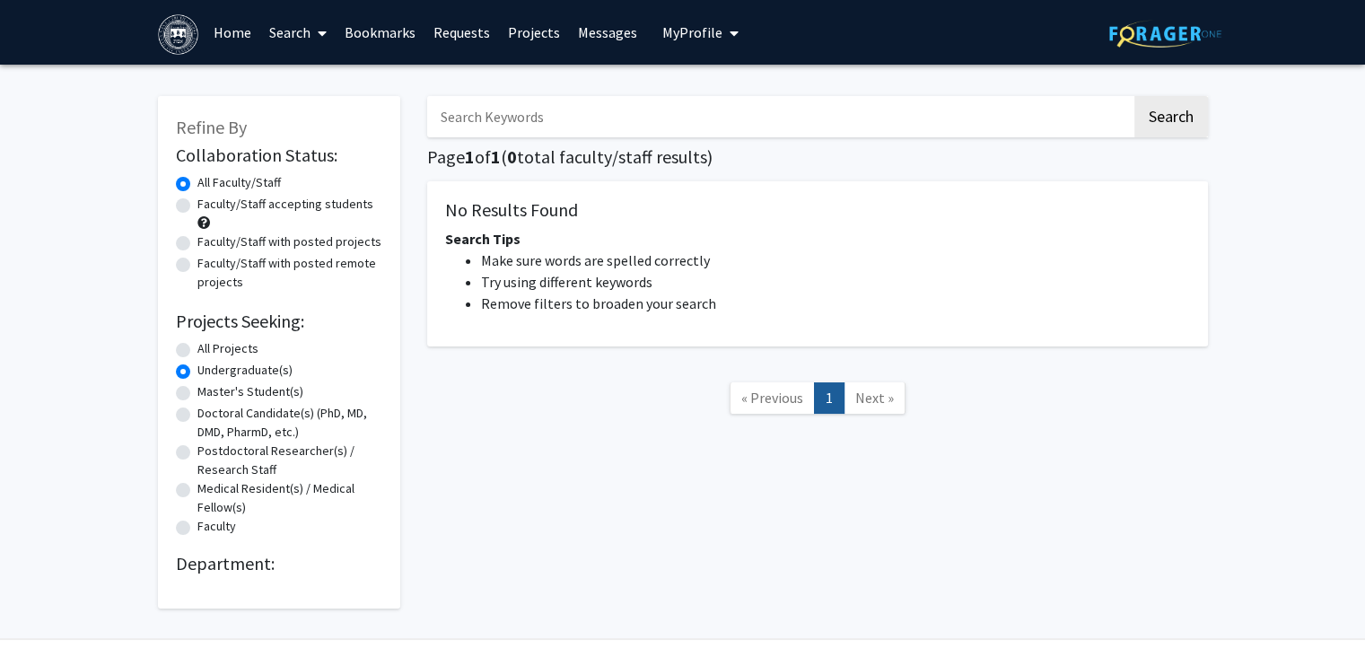
click at [197, 351] on label "All Projects" at bounding box center [227, 348] width 61 height 19
click at [197, 351] on input "All Projects" at bounding box center [203, 345] width 12 height 12
radio input "true"
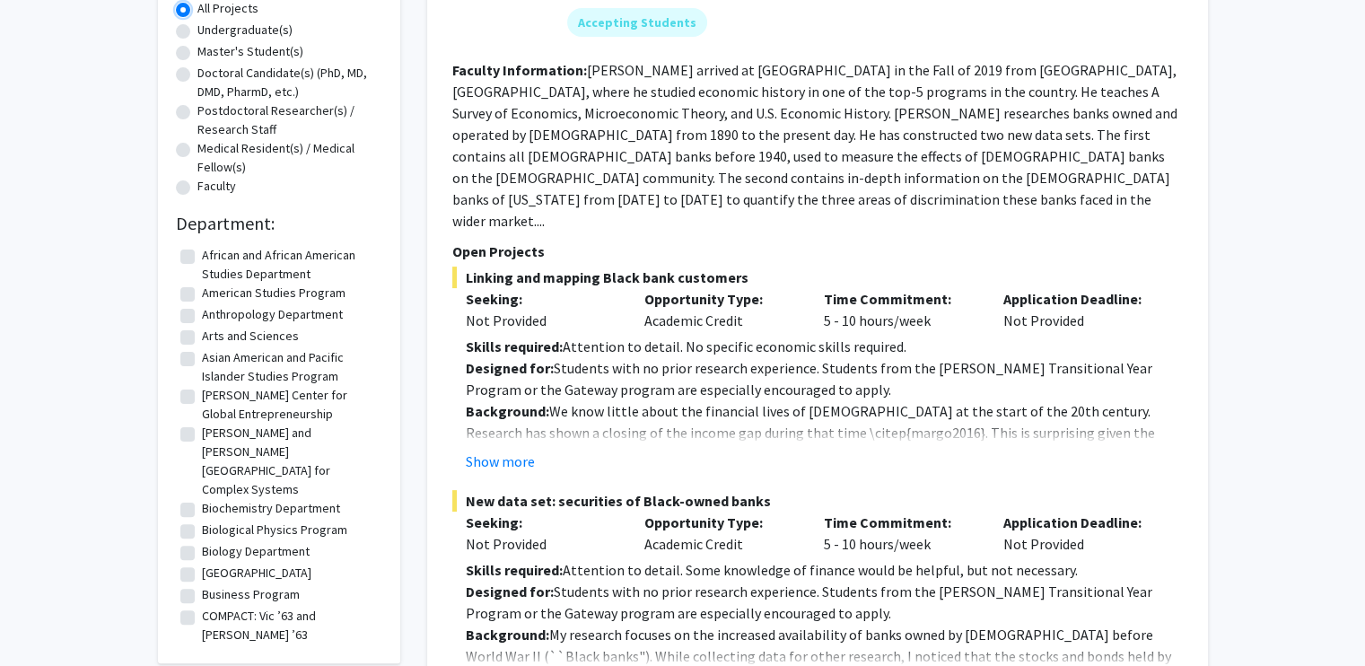
scroll to position [341, 0]
click at [202, 541] on label "Biology Department" at bounding box center [256, 550] width 108 height 19
click at [202, 541] on input "Biology Department" at bounding box center [208, 547] width 12 height 12
checkbox input "true"
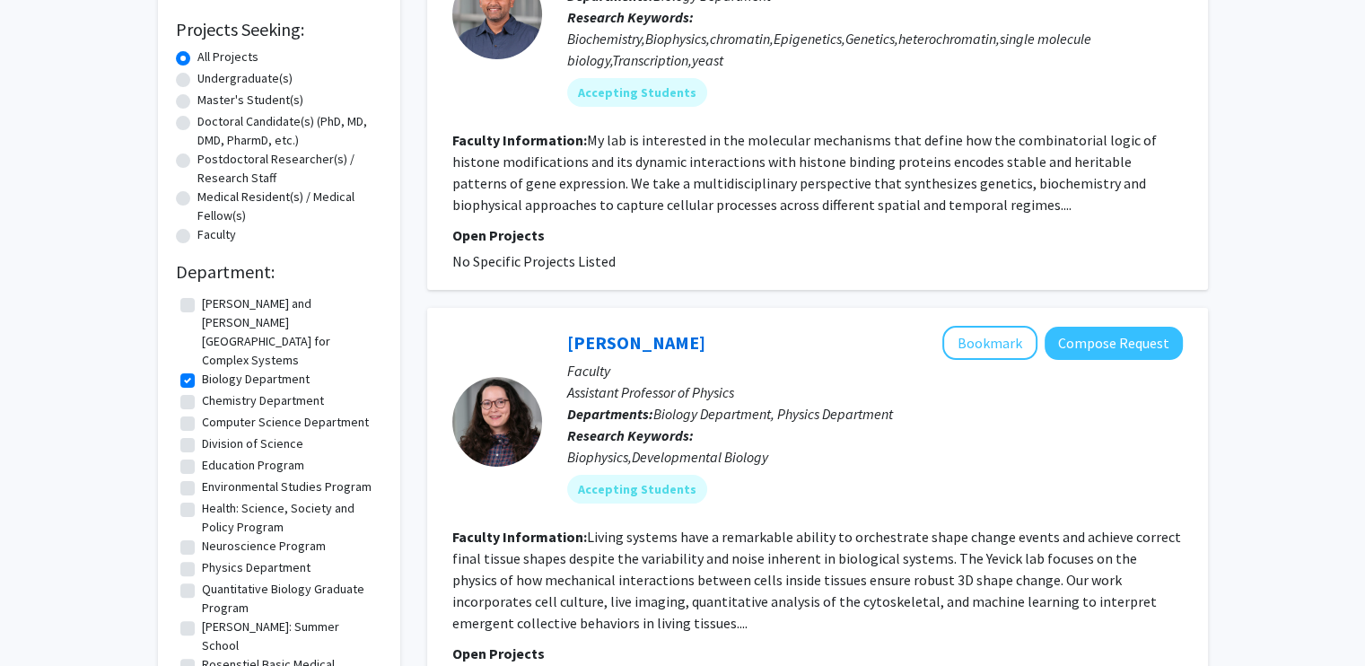
scroll to position [5, 0]
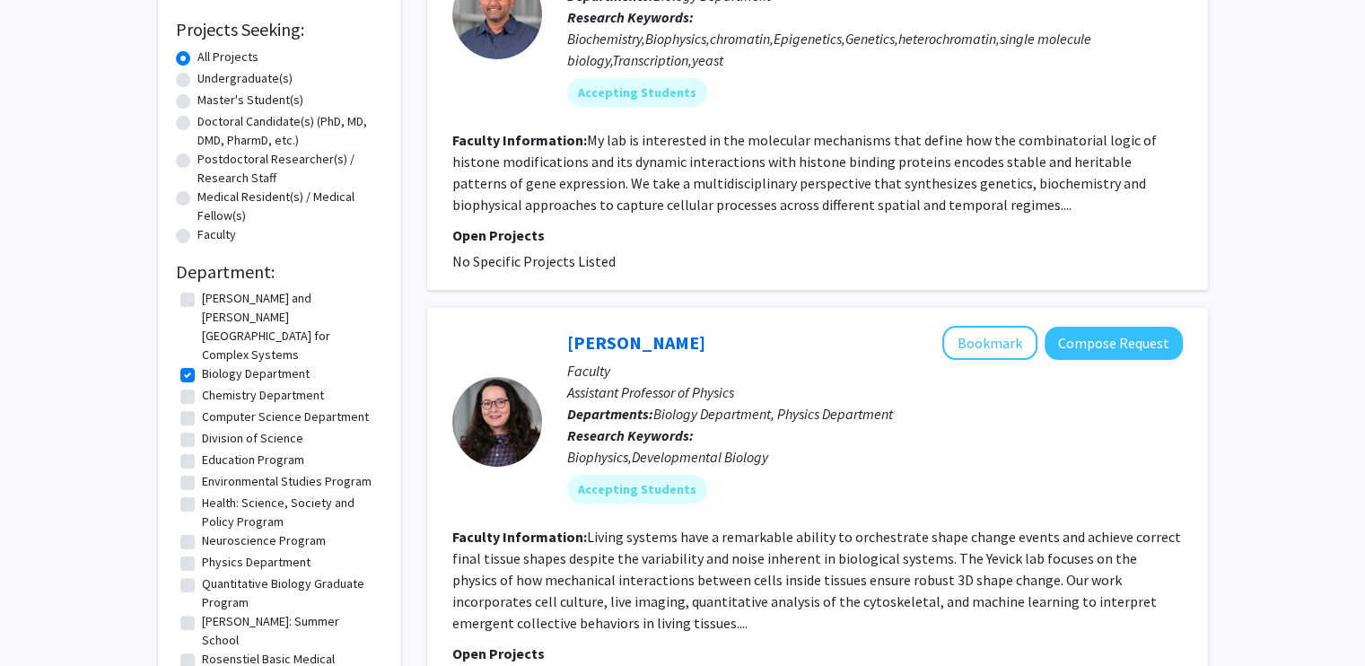
click at [202, 531] on label "Neuroscience Program" at bounding box center [264, 540] width 124 height 19
click at [202, 531] on input "Neuroscience Program" at bounding box center [208, 537] width 12 height 12
checkbox input "true"
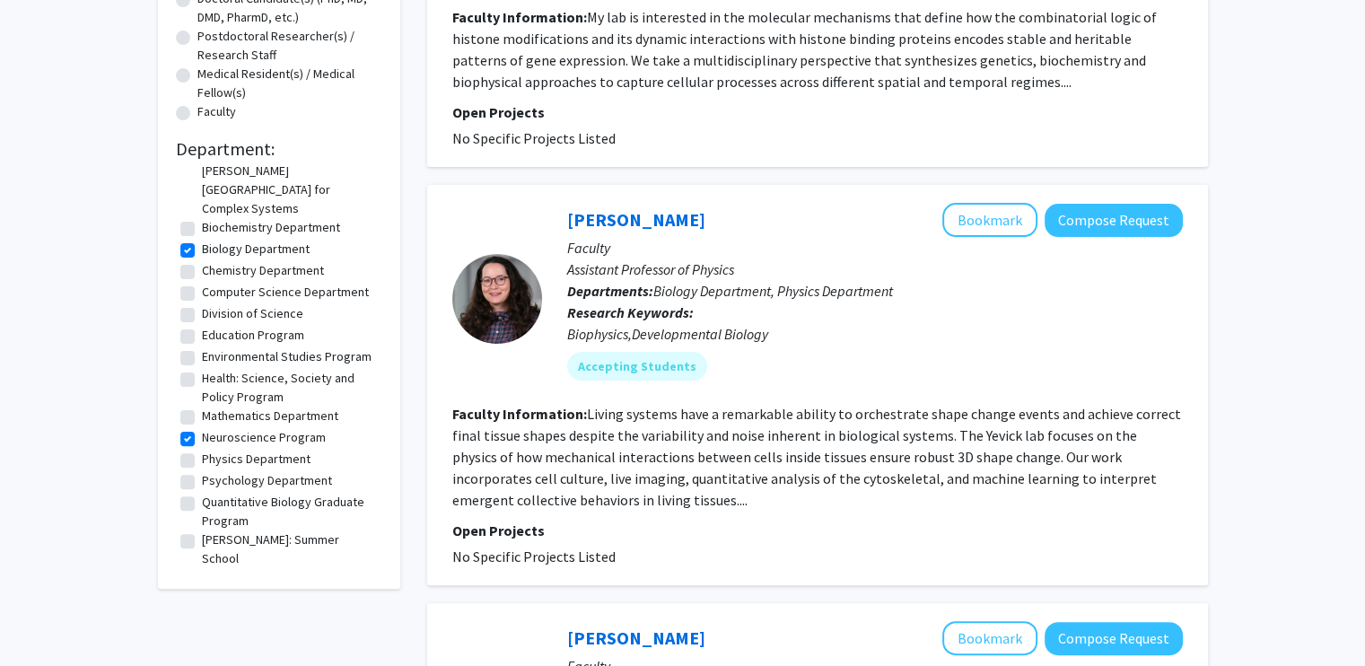
scroll to position [70, 0]
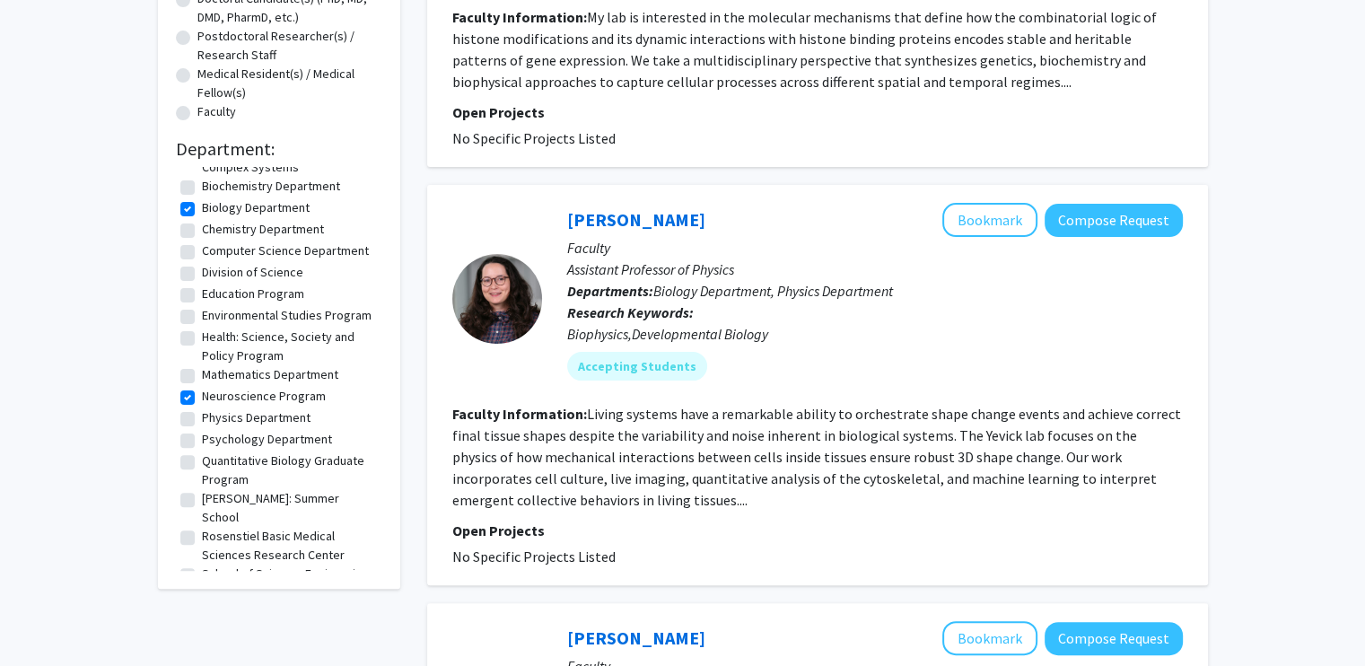
click at [202, 527] on label "Rosenstiel Basic Medical Sciences Research Center" at bounding box center [290, 546] width 176 height 38
click at [202, 527] on input "Rosenstiel Basic Medical Sciences Research Center" at bounding box center [208, 533] width 12 height 12
checkbox input "true"
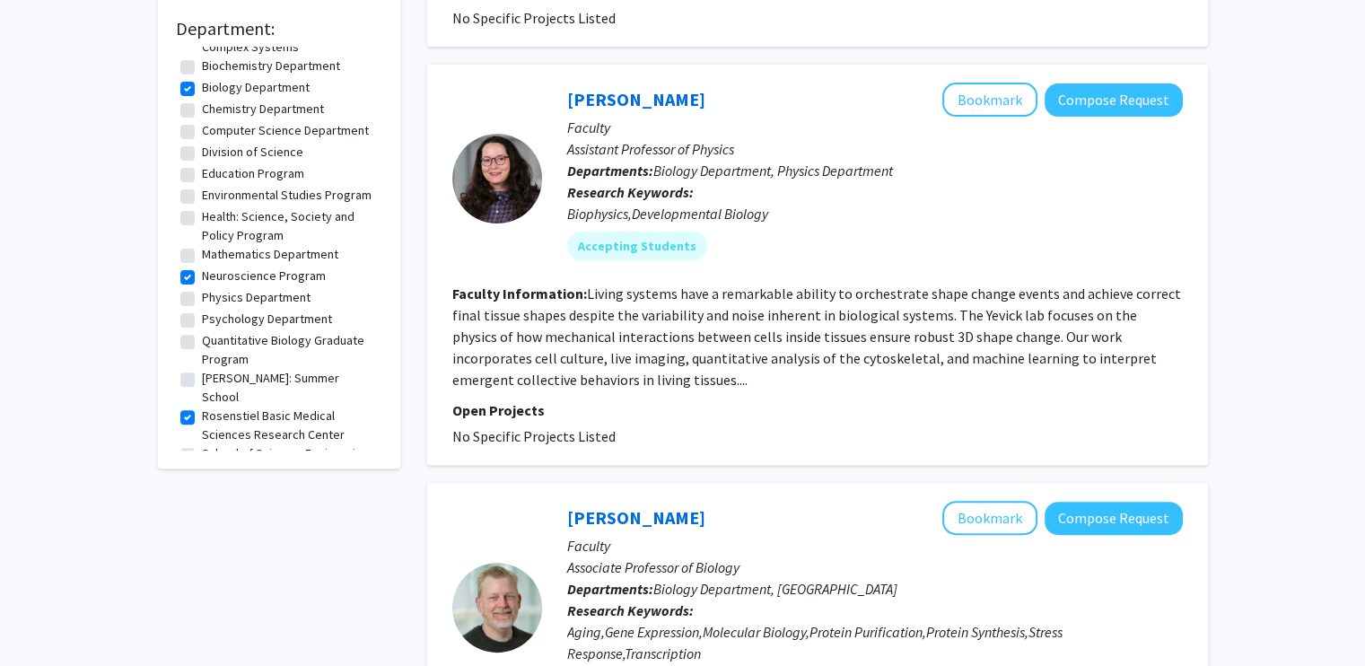
scroll to position [533, 0]
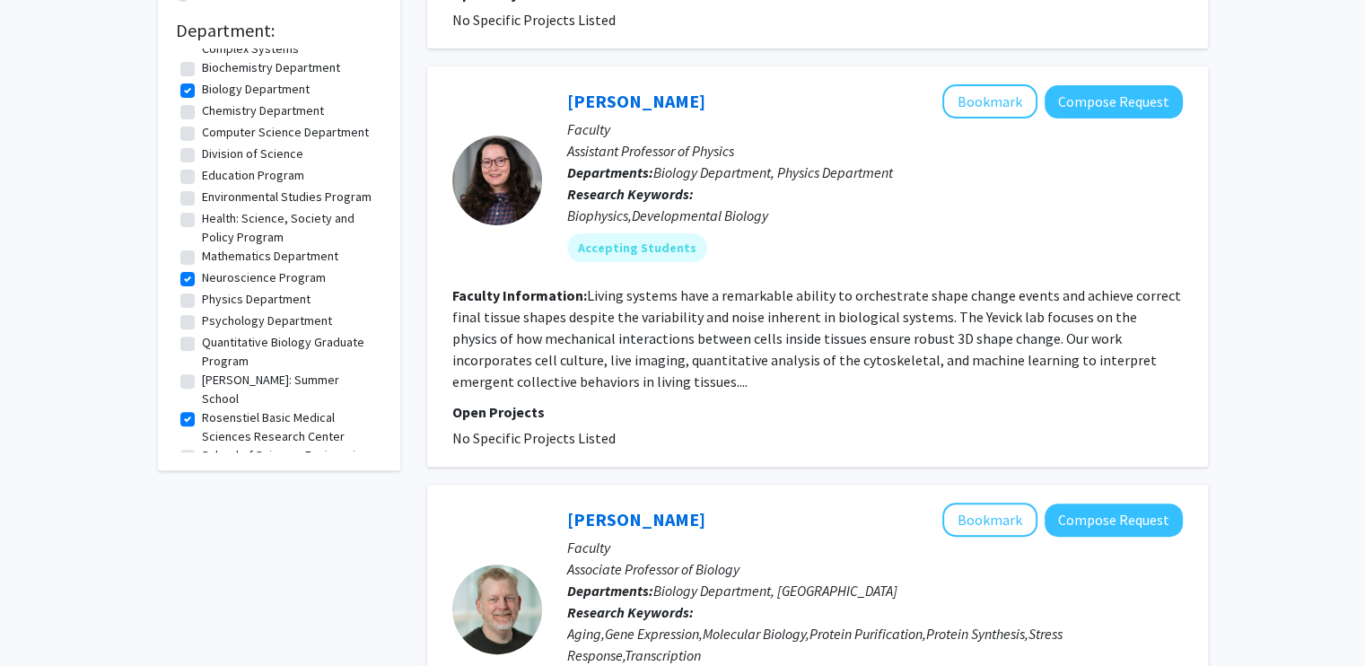
click at [202, 446] on label "School of Science, Engineering, and Technology" at bounding box center [290, 465] width 176 height 38
click at [202, 446] on input "School of Science, Engineering, and Technology" at bounding box center [208, 452] width 12 height 12
checkbox input "true"
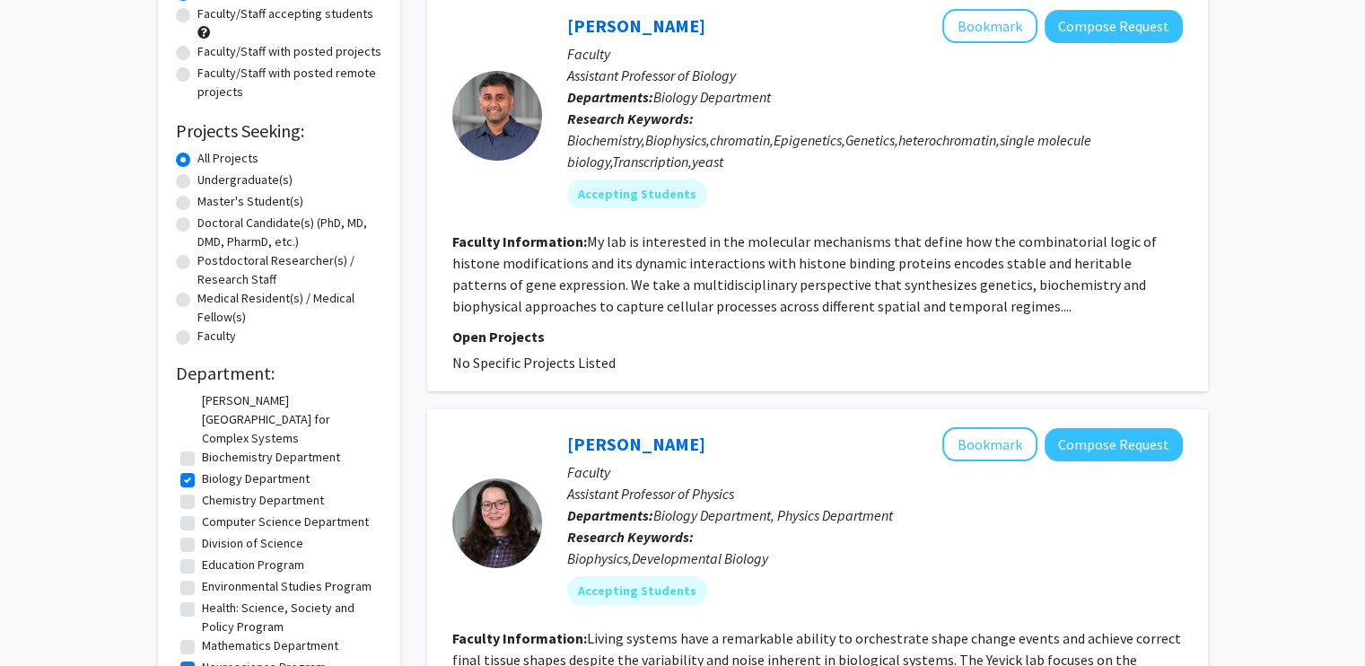
scroll to position [24, 0]
click at [202, 490] on label "Chemistry Department" at bounding box center [263, 499] width 122 height 19
click at [202, 490] on input "Chemistry Department" at bounding box center [208, 496] width 12 height 12
checkbox input "true"
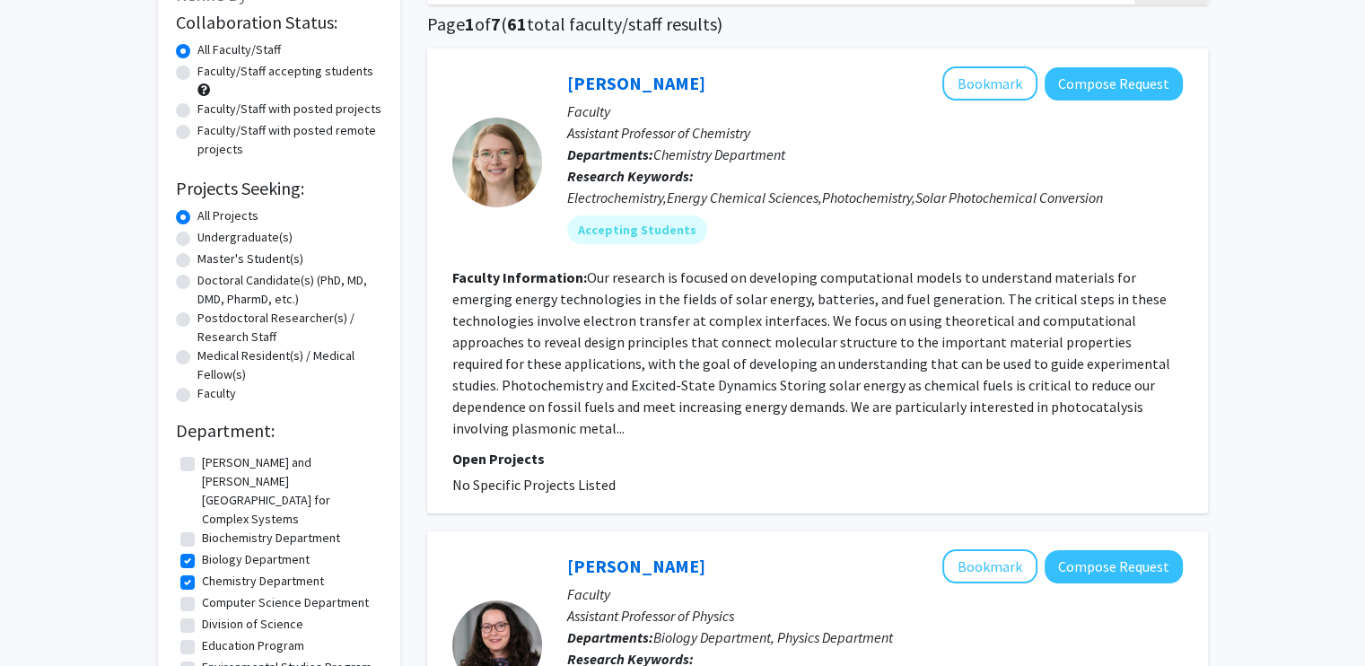
scroll to position [135, 0]
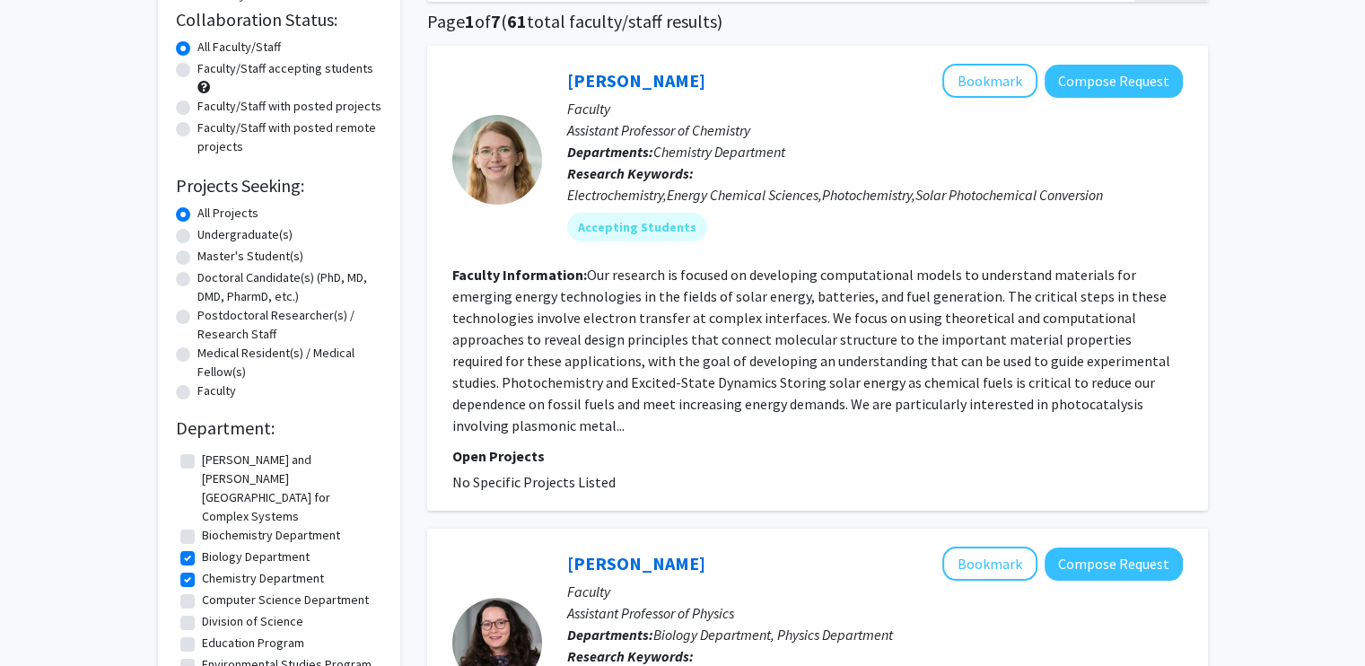
click at [202, 526] on label "Biochemistry Department" at bounding box center [271, 535] width 138 height 19
click at [202, 526] on input "Biochemistry Department" at bounding box center [208, 532] width 12 height 12
checkbox input "true"
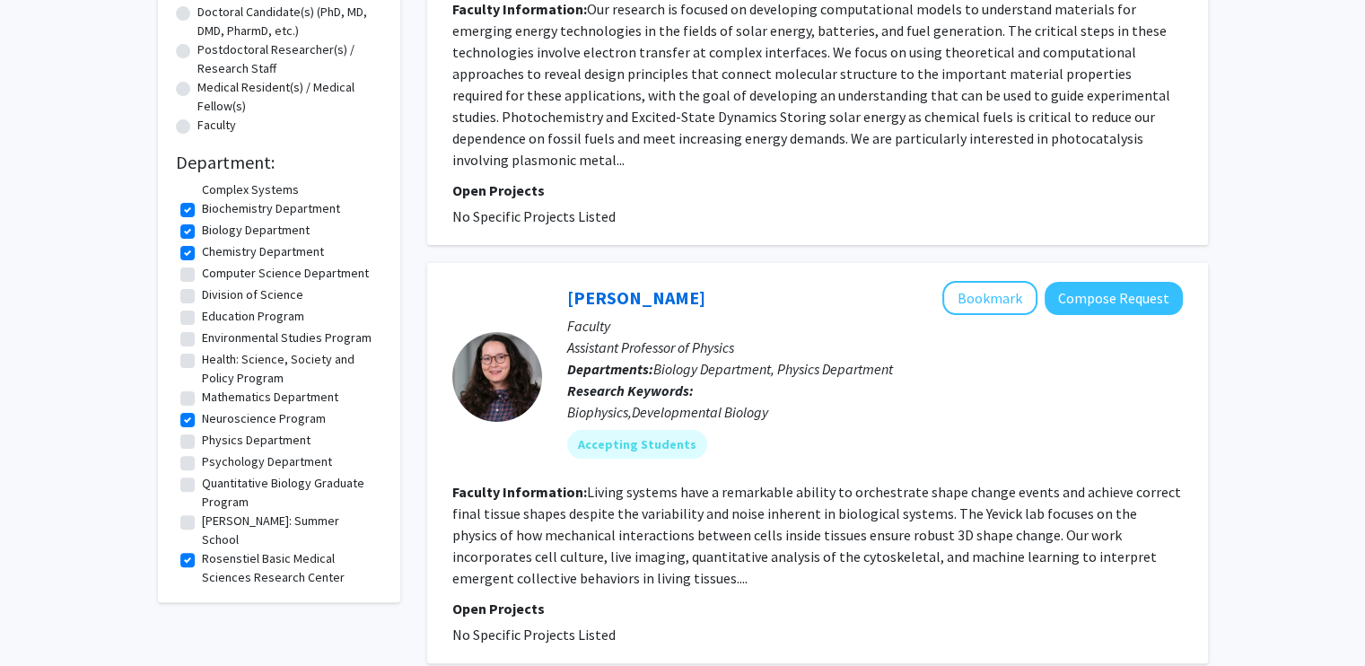
scroll to position [61, 0]
click at [202, 452] on label "Psychology Department" at bounding box center [267, 461] width 130 height 19
click at [202, 452] on input "Psychology Department" at bounding box center [208, 458] width 12 height 12
checkbox input "true"
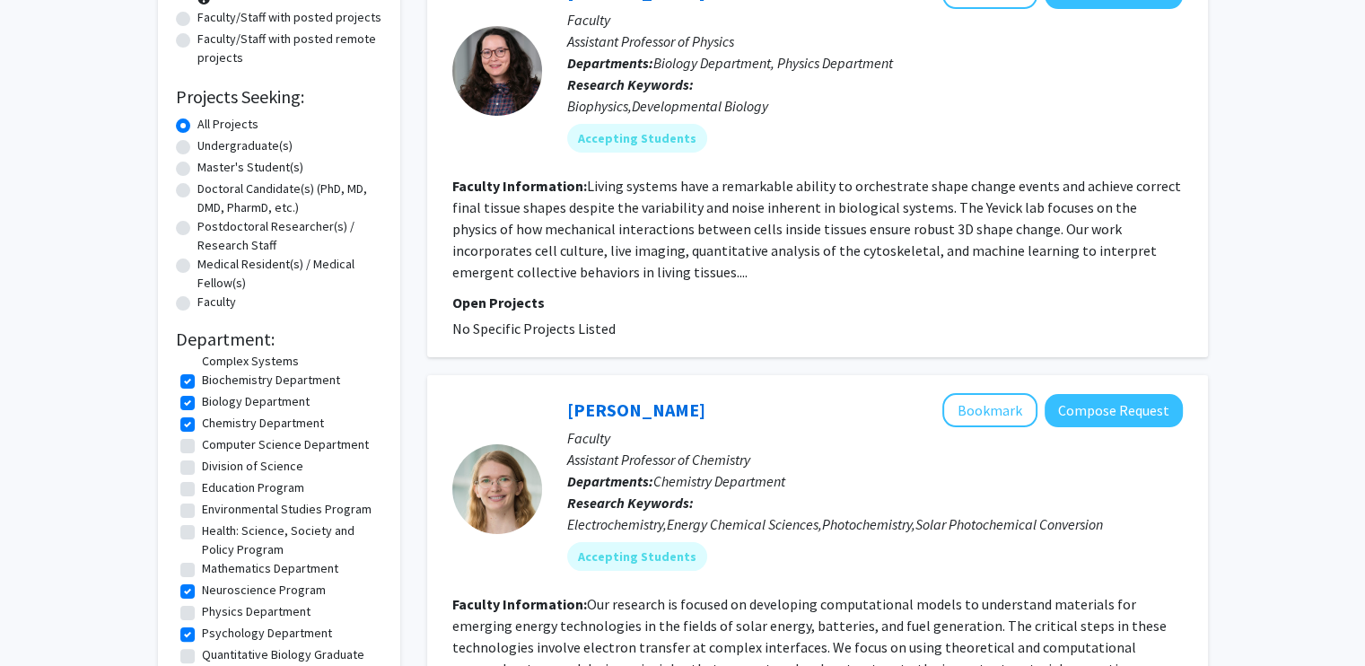
scroll to position [70, 0]
click at [202, 453] on label "Division of Science" at bounding box center [252, 462] width 101 height 19
click at [202, 453] on input "Division of Science" at bounding box center [208, 459] width 12 height 12
checkbox input "true"
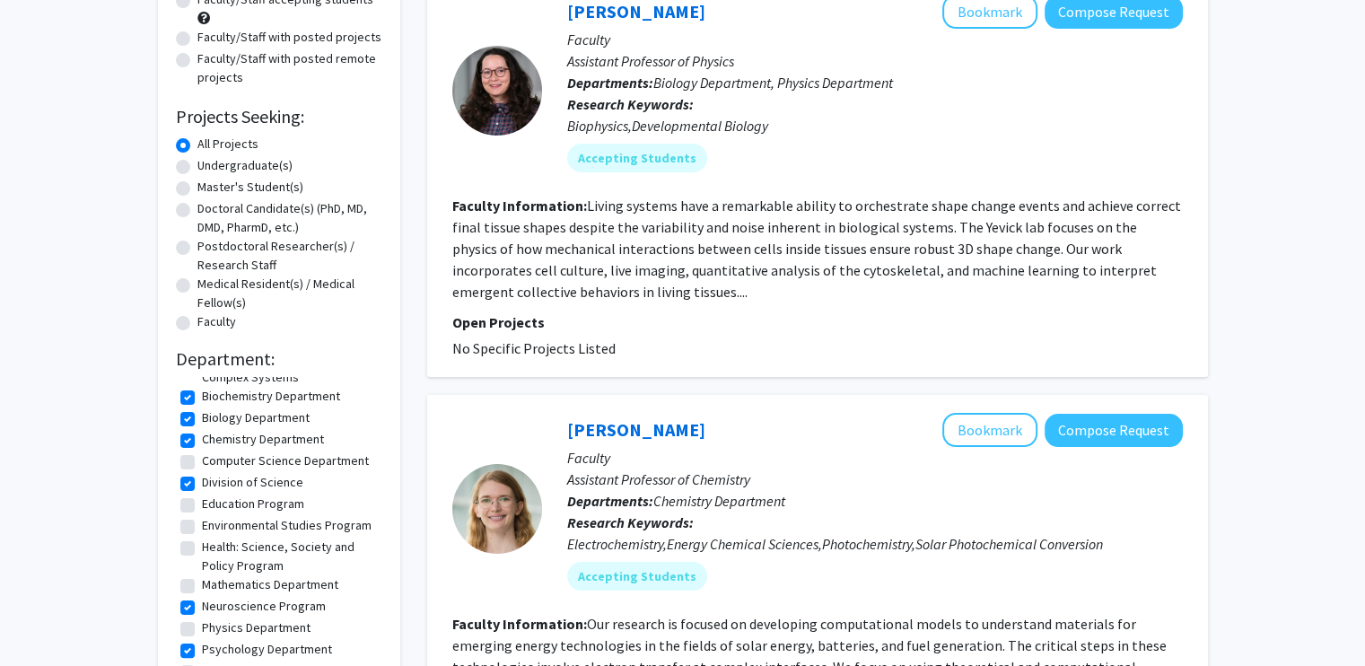
click at [202, 537] on label "Health: Science, Society and Policy Program" at bounding box center [290, 556] width 176 height 38
click at [202, 537] on input "Health: Science, Society and Policy Program" at bounding box center [208, 543] width 12 height 12
checkbox input "true"
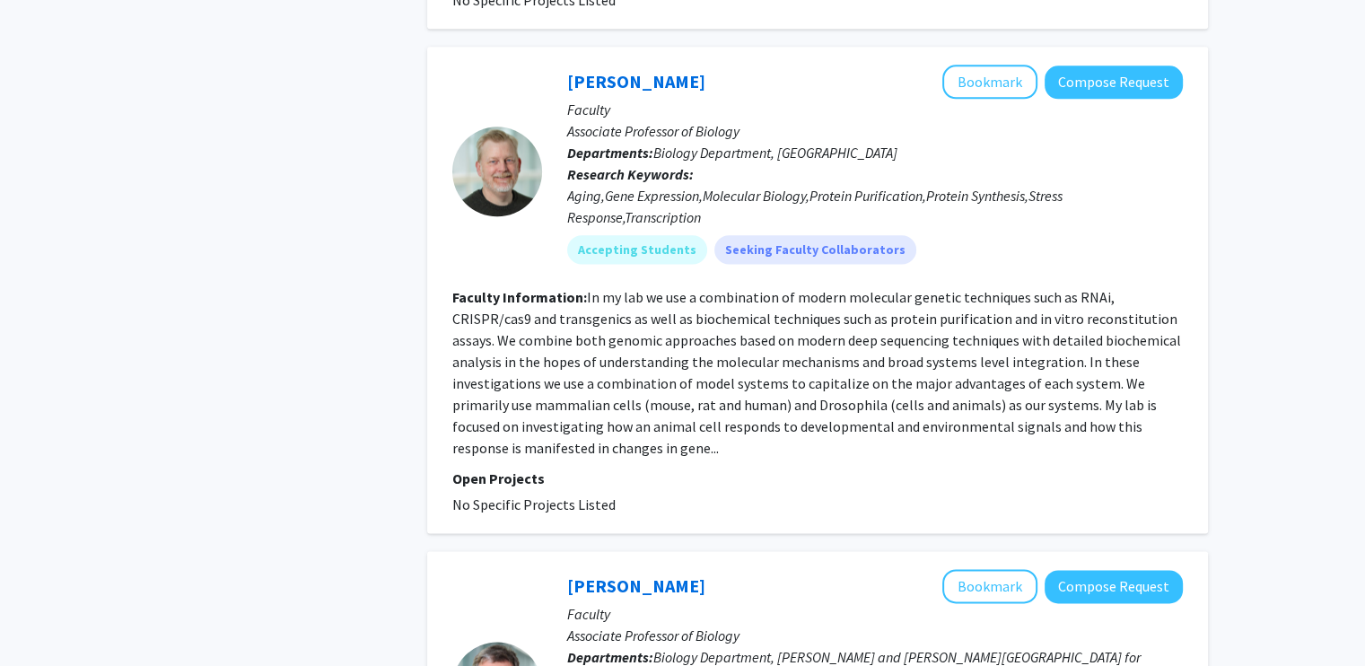
scroll to position [2313, 0]
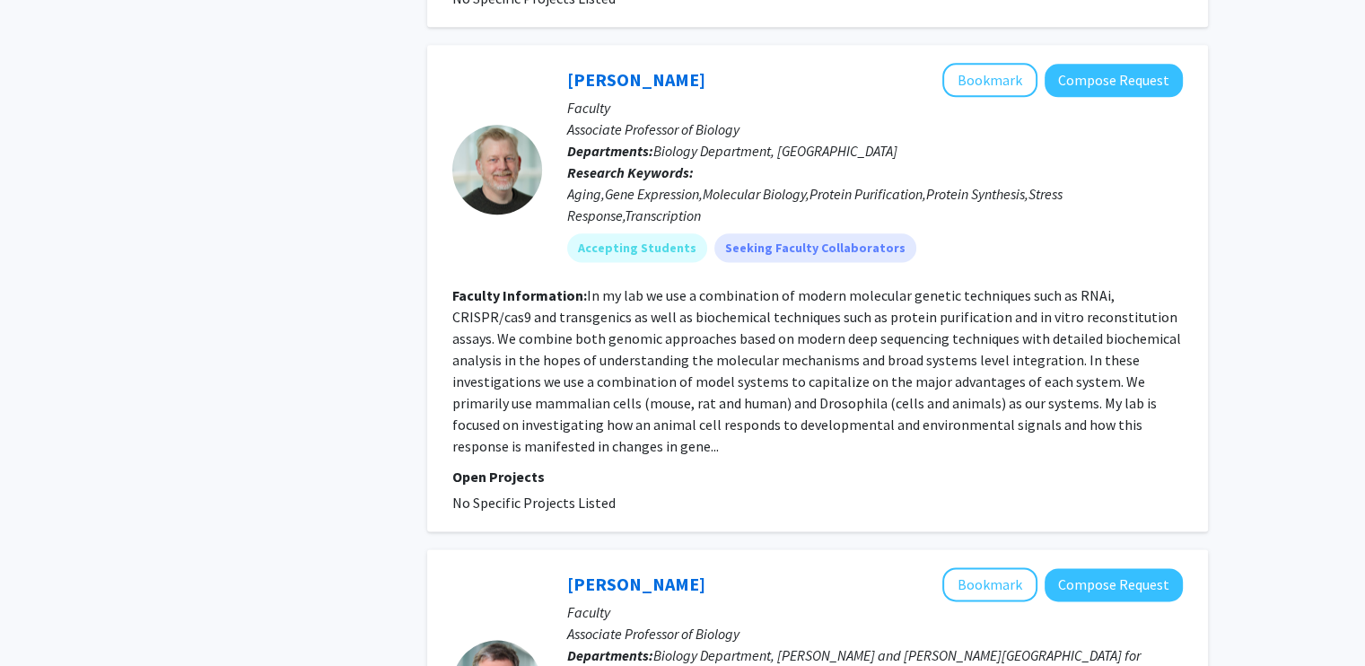
click at [310, 598] on div "Refine By Collaboration Status: Collaboration Status All Faculty/Staff Collabor…" at bounding box center [278, 147] width 269 height 4765
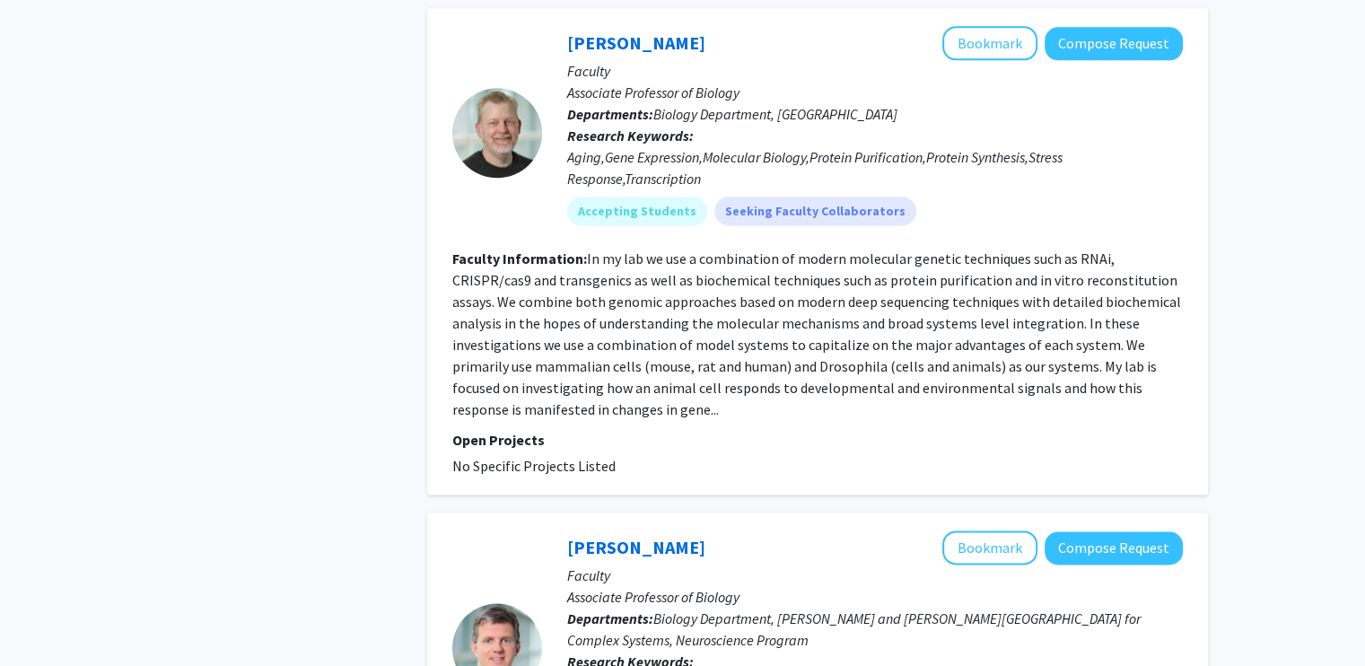
scroll to position [2338, 0]
